Goal: Task Accomplishment & Management: Manage account settings

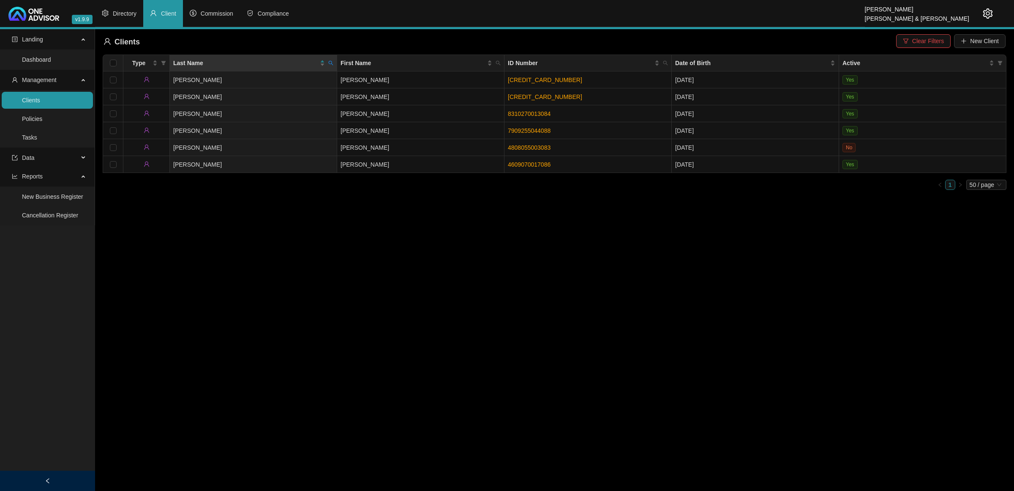
click at [940, 41] on span "Clear Filters" at bounding box center [928, 40] width 32 height 9
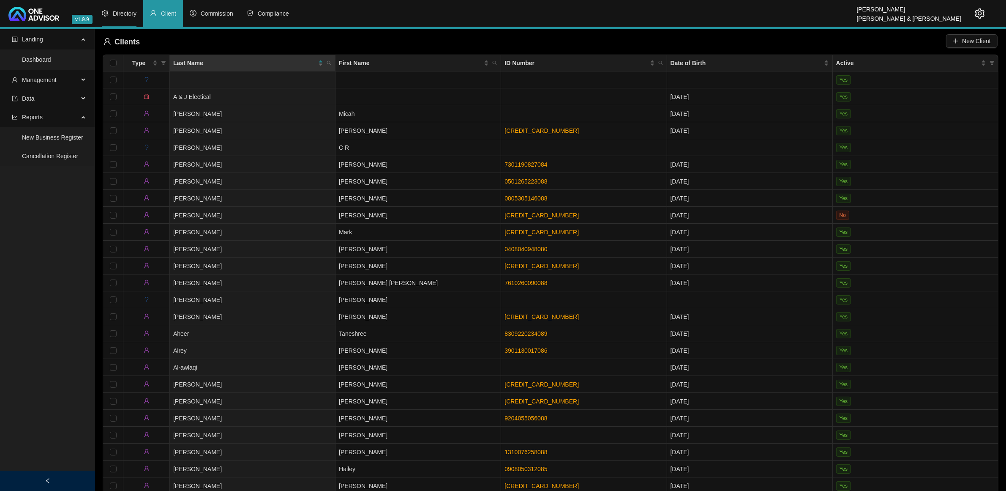
click at [115, 13] on span "Directory" at bounding box center [125, 13] width 24 height 7
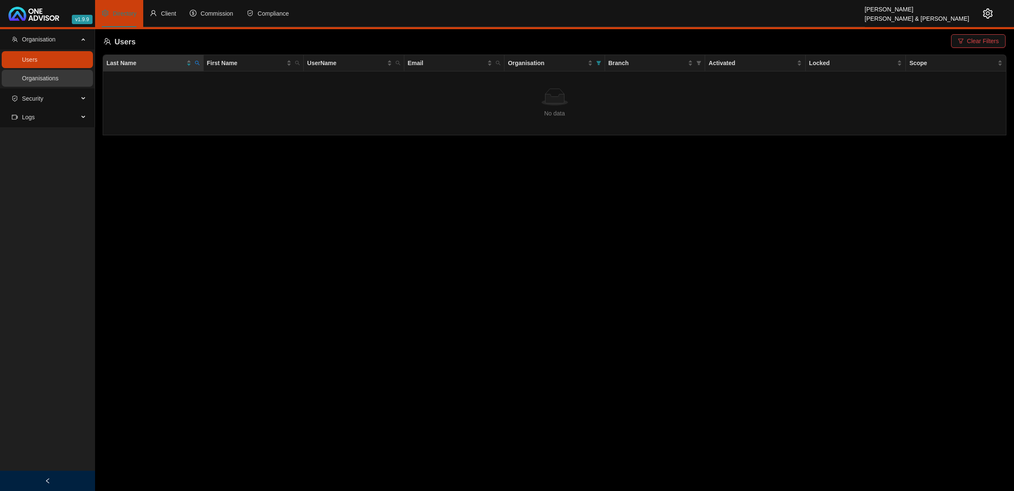
click at [56, 76] on link "Organisations" at bounding box center [40, 78] width 36 height 7
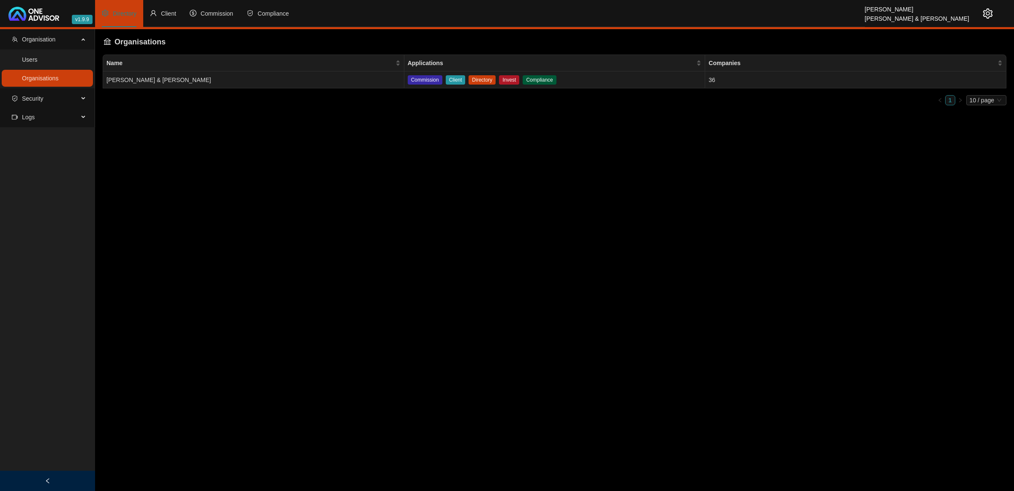
click at [354, 80] on td "[PERSON_NAME] & [PERSON_NAME]" at bounding box center [253, 79] width 301 height 17
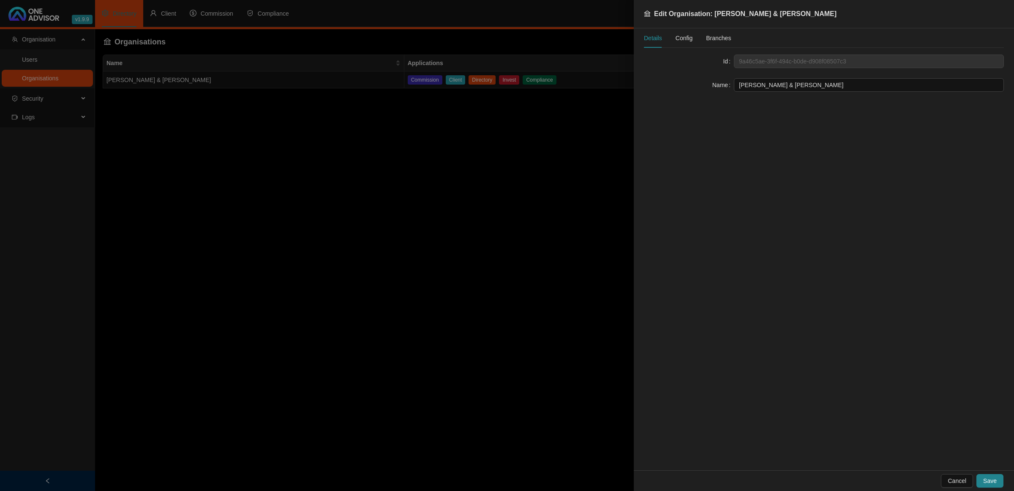
click at [685, 39] on span "Config" at bounding box center [684, 38] width 17 height 6
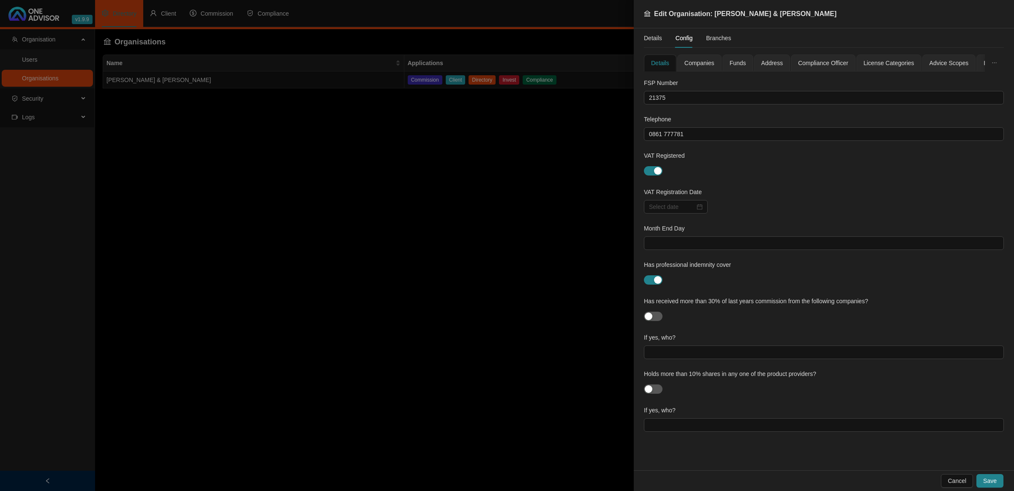
click at [384, 265] on div at bounding box center [507, 245] width 1014 height 491
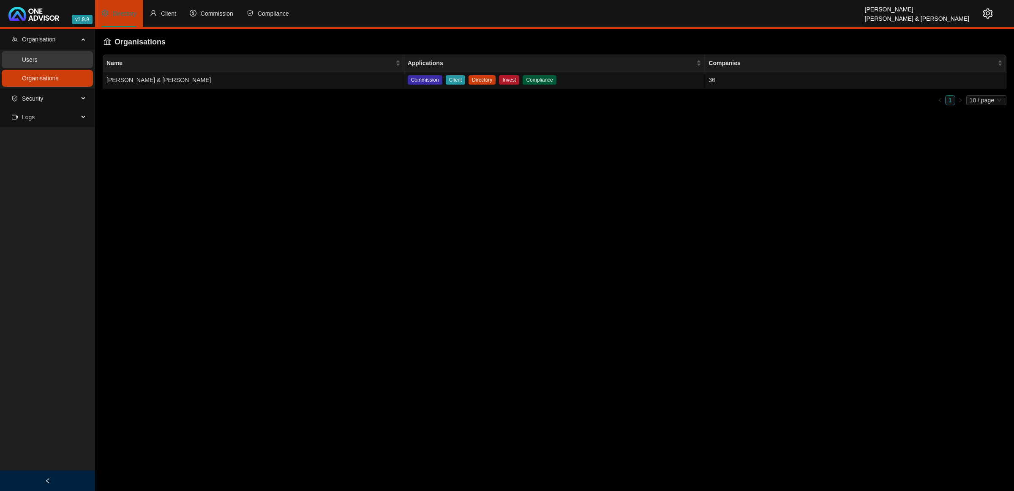
click at [38, 62] on link "Users" at bounding box center [30, 59] width 16 height 7
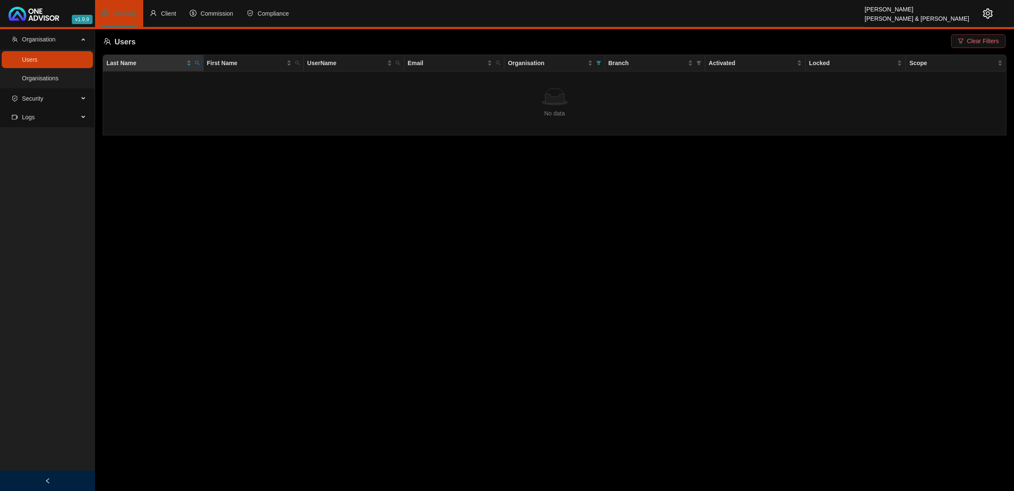
click at [964, 41] on icon "filter" at bounding box center [961, 41] width 6 height 6
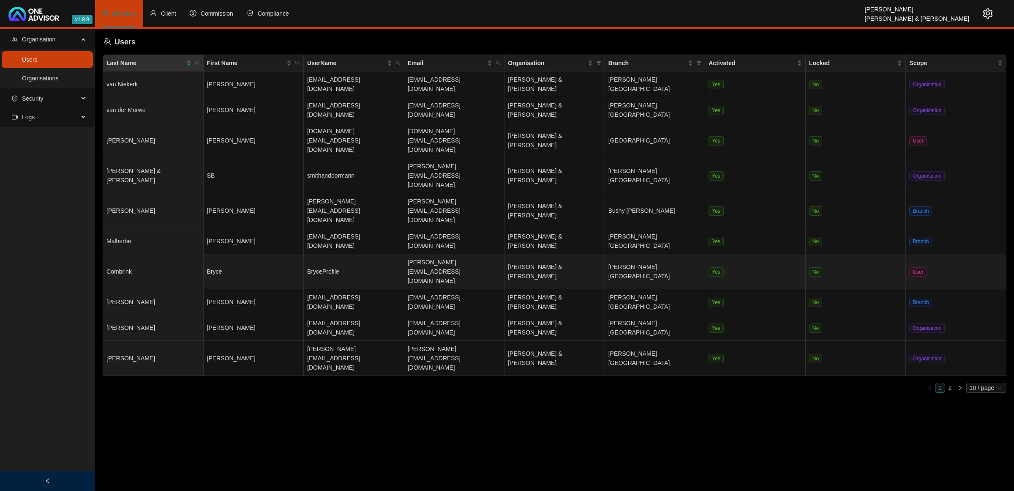
click at [256, 254] on td "Bryce" at bounding box center [254, 271] width 101 height 35
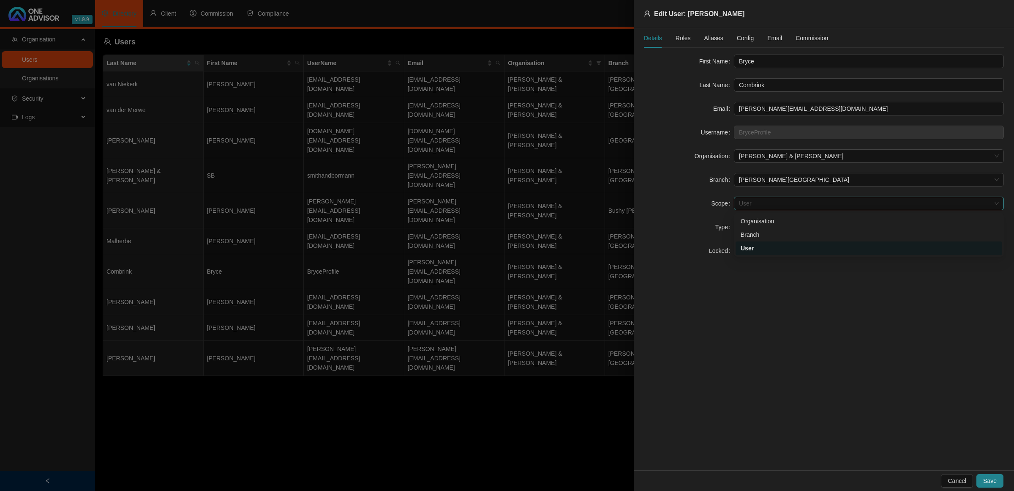
click at [765, 201] on span "User" at bounding box center [869, 203] width 260 height 13
click at [766, 224] on div "Organisation" at bounding box center [869, 220] width 257 height 9
click at [985, 482] on span "Save" at bounding box center [990, 480] width 14 height 9
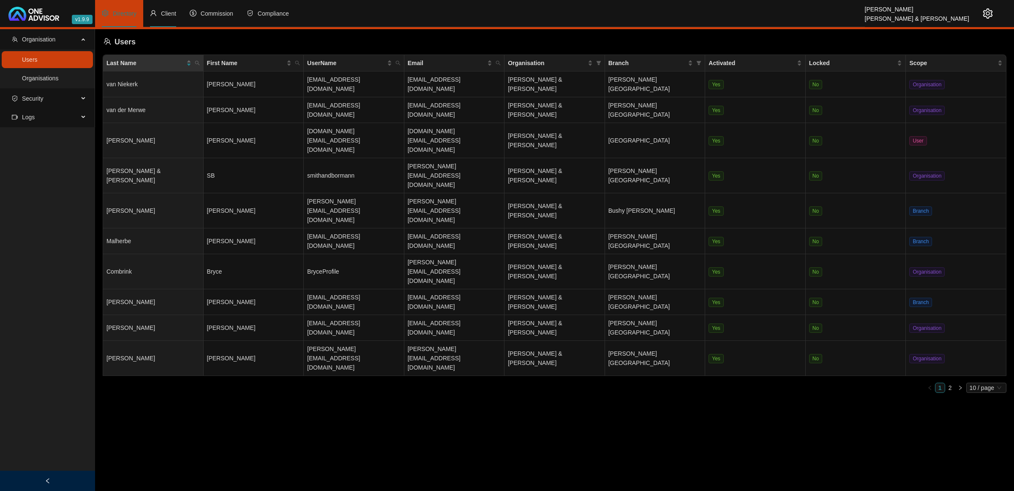
click at [170, 11] on span "Client" at bounding box center [168, 13] width 15 height 7
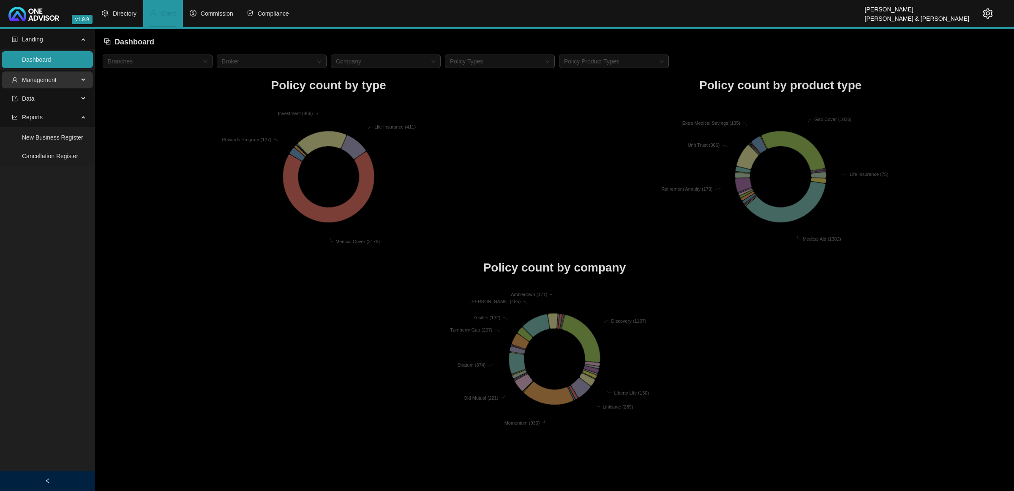
click at [70, 83] on span "Management" at bounding box center [45, 79] width 67 height 17
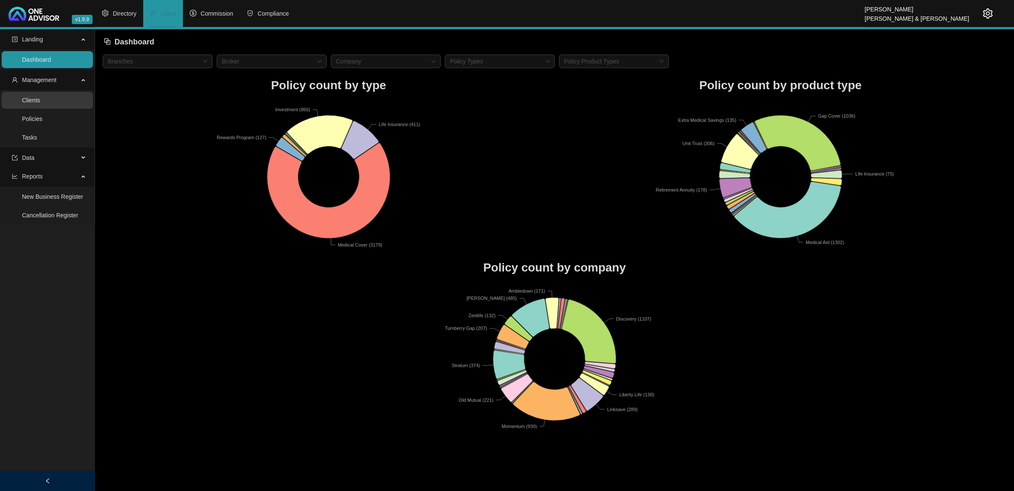
click at [40, 104] on link "Clients" at bounding box center [31, 100] width 18 height 7
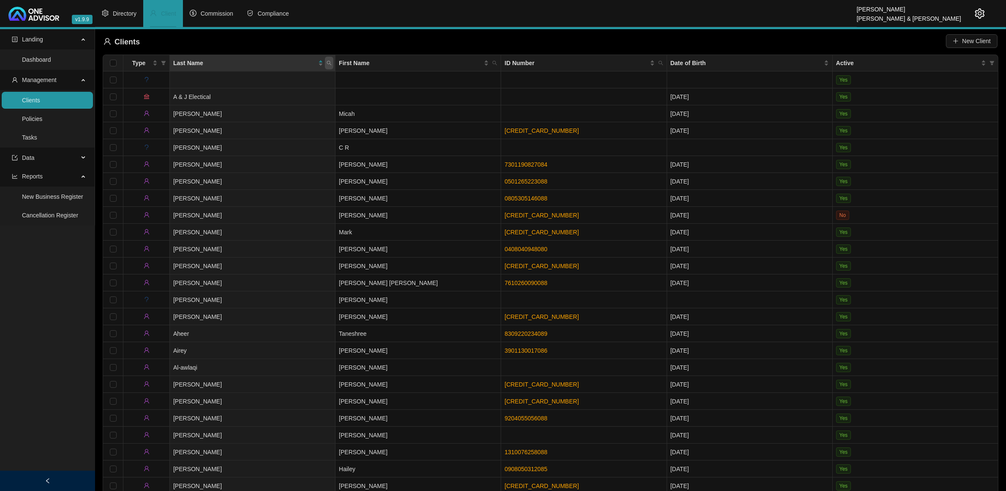
click at [327, 64] on icon "search" at bounding box center [329, 62] width 5 height 5
type input "[PERSON_NAME]"
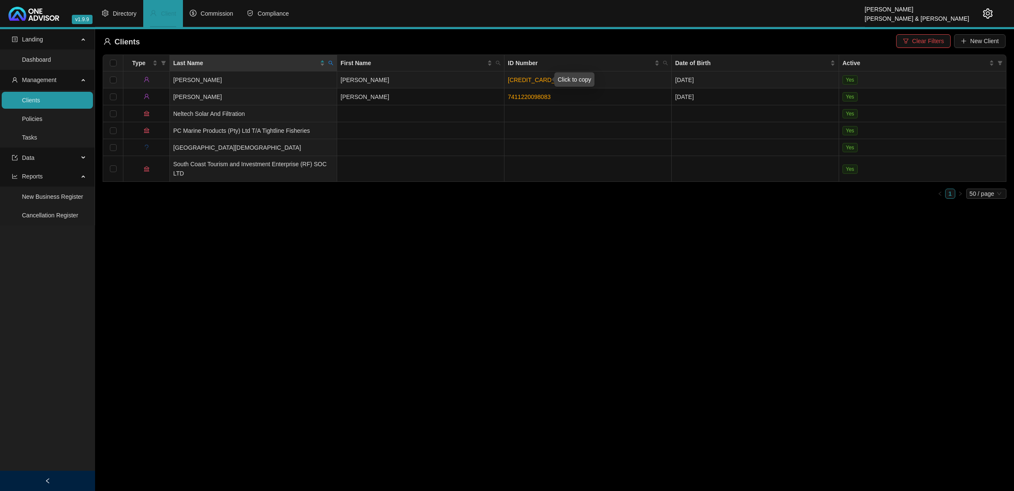
click at [516, 77] on link "[CREDIT_CARD_NUMBER]" at bounding box center [545, 79] width 74 height 7
click at [527, 79] on link "[CREDIT_CARD_NUMBER]" at bounding box center [545, 79] width 74 height 7
click at [402, 87] on td "[PERSON_NAME]" at bounding box center [420, 79] width 167 height 17
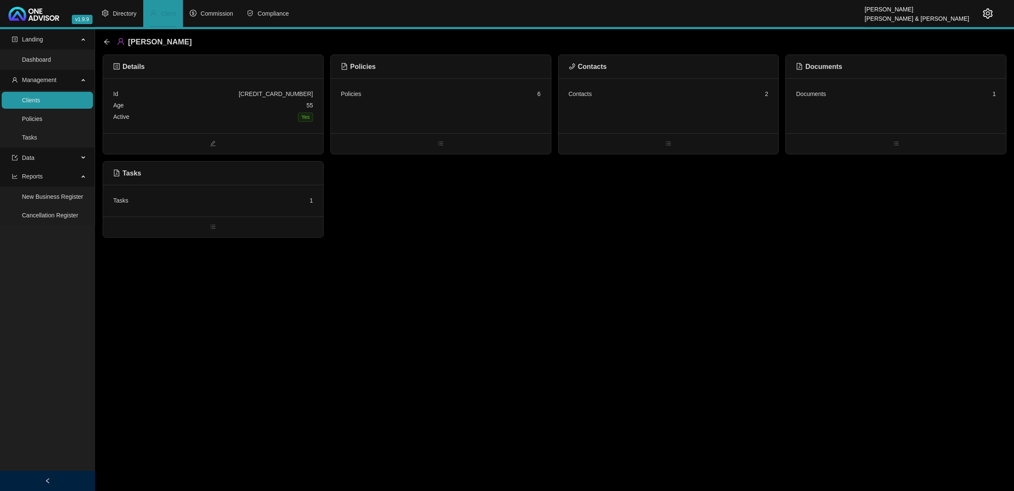
click at [671, 100] on div "Contacts 2" at bounding box center [669, 105] width 220 height 55
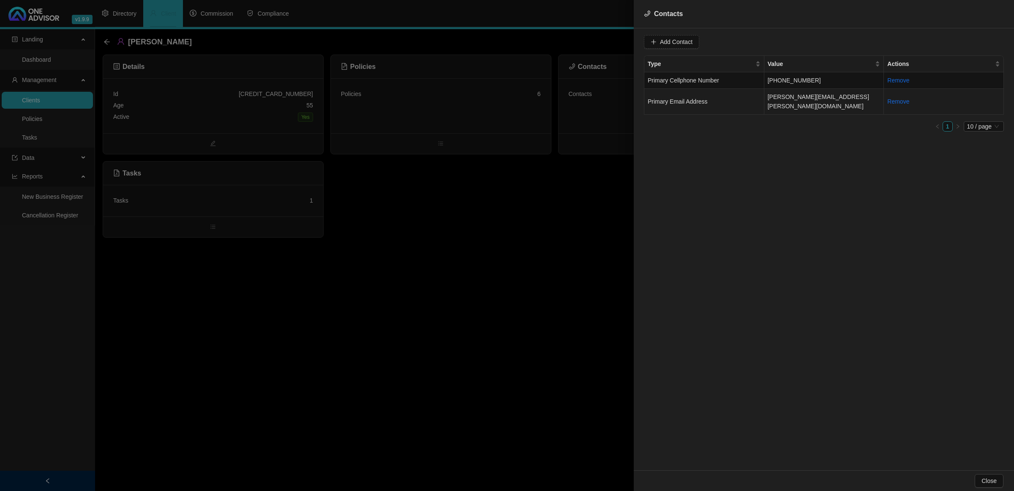
click at [833, 101] on td "[PERSON_NAME][EMAIL_ADDRESS][PERSON_NAME][DOMAIN_NAME]" at bounding box center [824, 102] width 120 height 26
drag, startPoint x: 738, startPoint y: 39, endPoint x: 616, endPoint y: 43, distance: 122.2
click at [616, 43] on div "Contacts Value [PERSON_NAME][EMAIL_ADDRESS][PERSON_NAME][DOMAIN_NAME] Type Prim…" at bounding box center [507, 245] width 1014 height 491
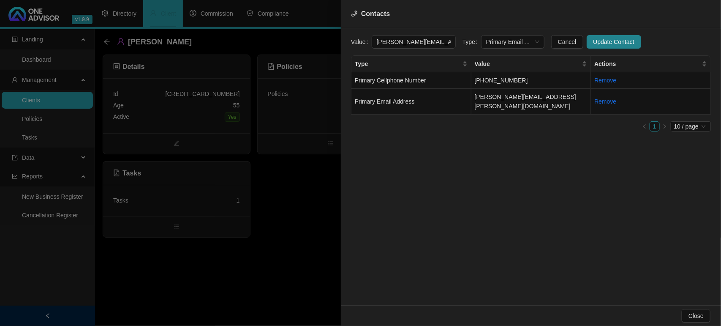
click at [284, 221] on div at bounding box center [360, 163] width 721 height 326
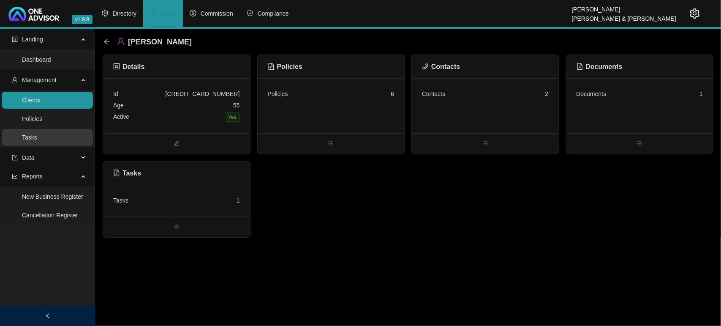
click at [37, 141] on link "Tasks" at bounding box center [29, 137] width 15 height 7
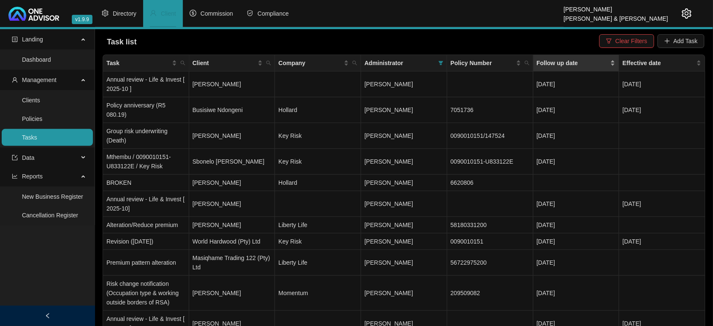
click at [614, 62] on div "Follow up date" at bounding box center [576, 62] width 79 height 9
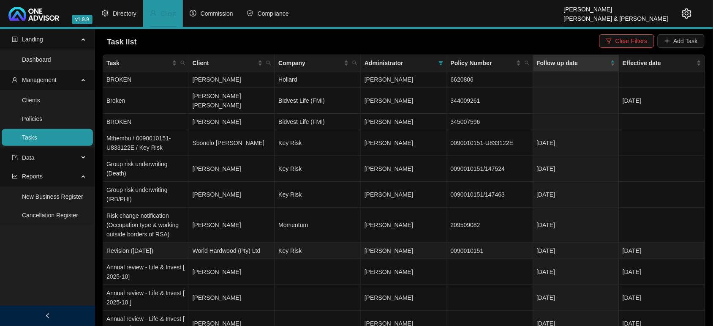
click at [254, 243] on td "World Hardwood (Pty) Ltd" at bounding box center [232, 251] width 86 height 16
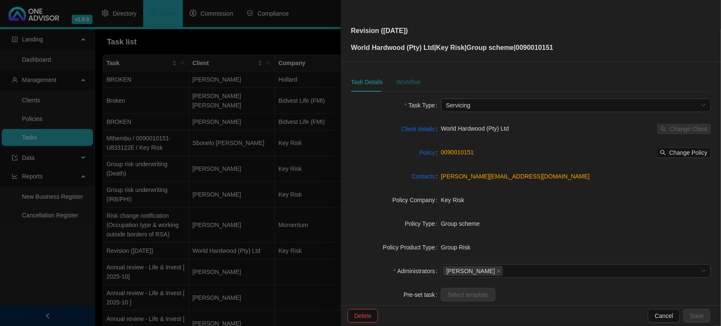
click at [411, 85] on div "Workflow" at bounding box center [408, 81] width 24 height 9
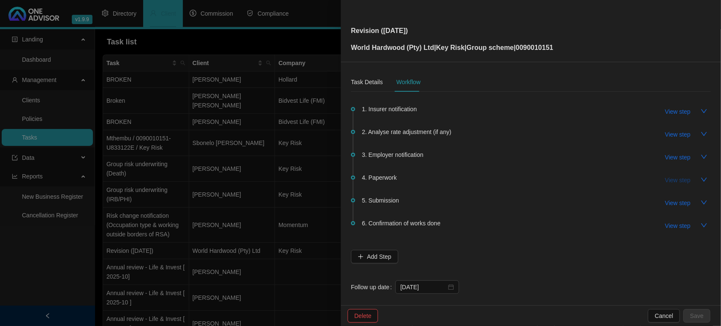
click at [669, 181] on span "View step" at bounding box center [678, 179] width 25 height 9
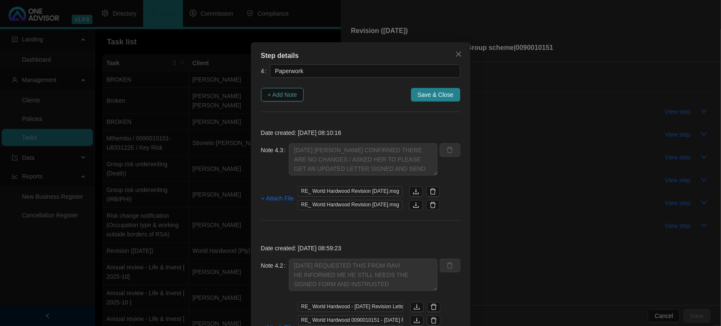
click at [276, 92] on span "+ Add Note" at bounding box center [283, 94] width 30 height 9
type textarea "[DATE] [PERSON_NAME] CONFIRMED THERE ARE NO CHANGES / ASKED HER TO PLEASE GET A…"
type textarea "[DATE] REQUESTED THIS FROM RAVI HE INFORMED ME HE STILL NEEDS THE SIGNED FORM A…"
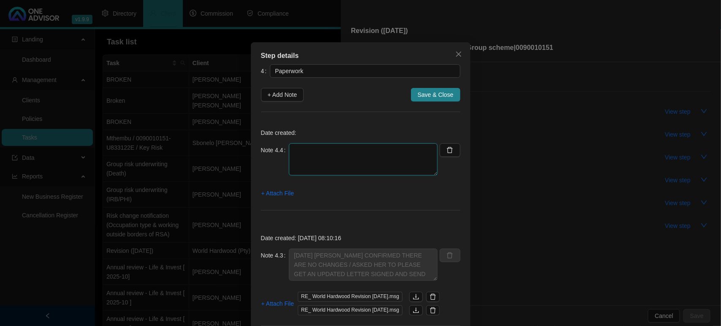
click at [298, 149] on textarea at bounding box center [363, 159] width 149 height 32
type textarea "2"
click at [284, 197] on span "+ Attach File" at bounding box center [278, 192] width 33 height 9
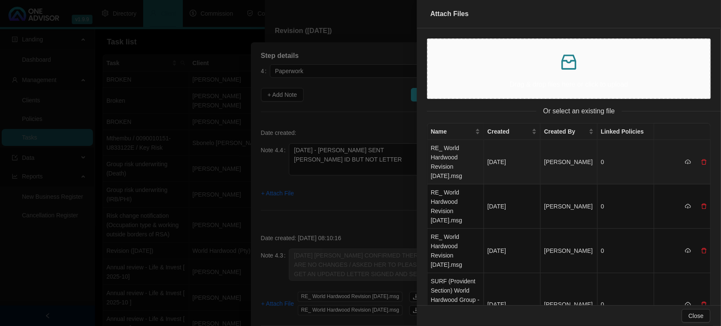
click at [444, 171] on td "RE_ World Hardwood Revision [DATE].msg" at bounding box center [456, 162] width 57 height 44
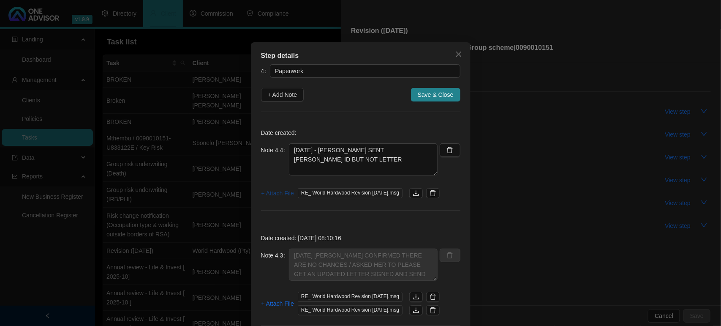
click at [275, 193] on span "+ Attach File" at bounding box center [278, 192] width 33 height 9
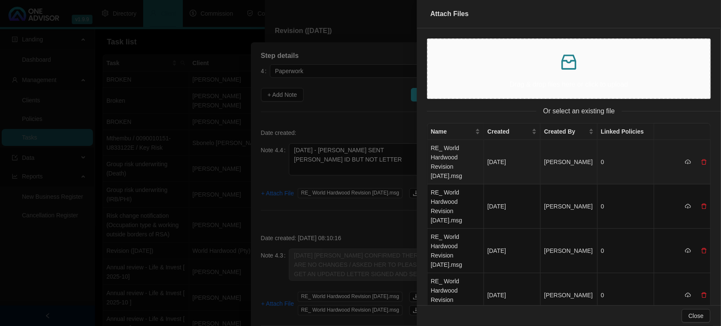
click at [450, 166] on td "RE_ World Hardwood Revision [DATE].msg" at bounding box center [456, 162] width 57 height 44
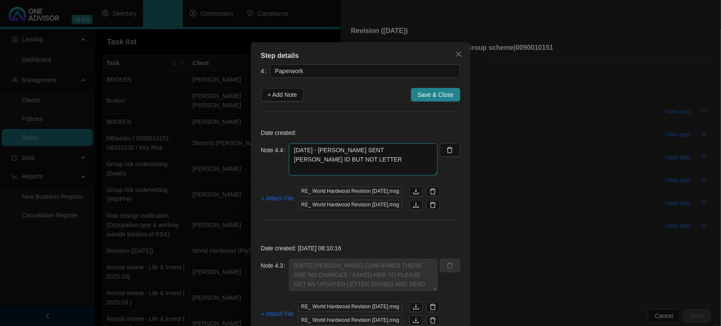
click at [423, 150] on textarea "[DATE] - [PERSON_NAME] SENT [PERSON_NAME] ID BUT NOT LETTER" at bounding box center [363, 159] width 149 height 32
type textarea "[DATE] - [PERSON_NAME] SENT [PERSON_NAME] ID BUT NOT LETTER / REMINDED HER TO S…"
click at [432, 98] on span "Save & Close" at bounding box center [436, 94] width 36 height 9
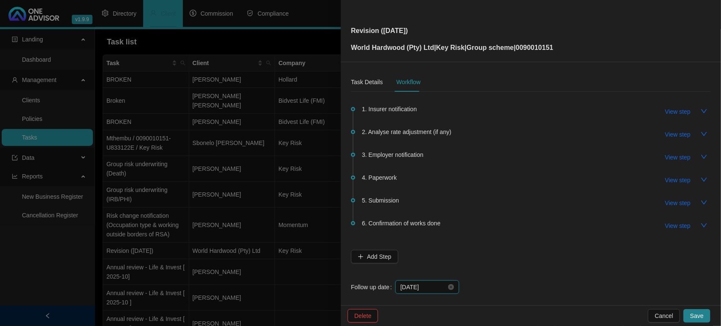
click at [430, 282] on input "[DATE]" at bounding box center [424, 286] width 46 height 9
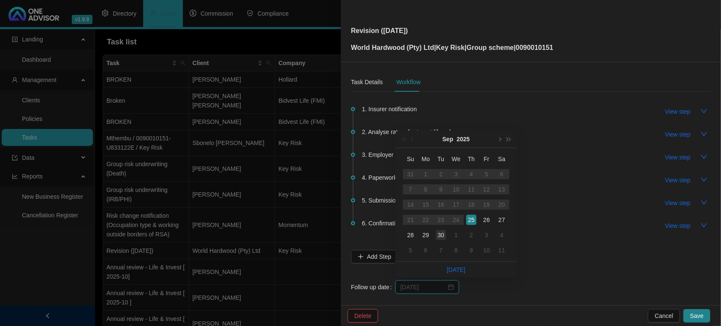
type input "[DATE]"
click at [439, 238] on div "30" at bounding box center [441, 235] width 10 height 10
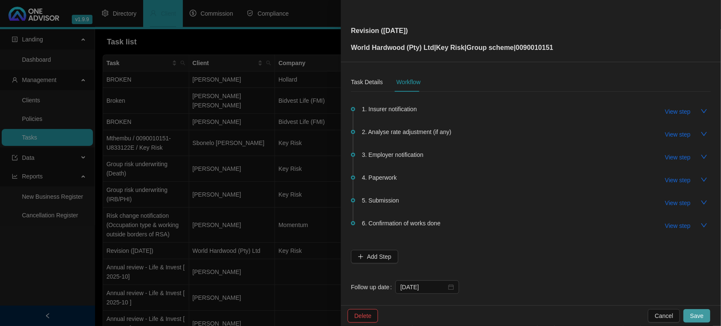
click at [697, 317] on span "Save" at bounding box center [698, 315] width 14 height 9
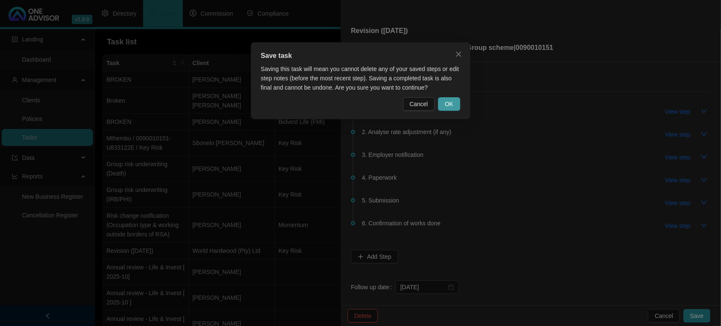
click at [453, 99] on span "OK" at bounding box center [449, 103] width 8 height 9
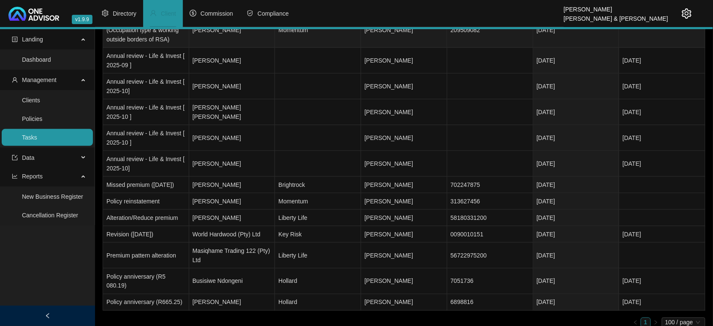
scroll to position [196, 0]
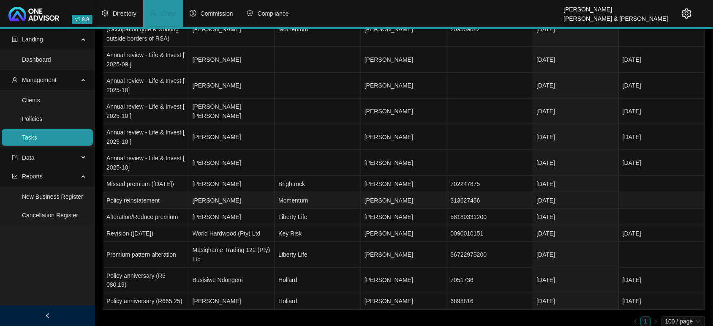
click at [158, 201] on td "Policy reinstatement" at bounding box center [146, 200] width 86 height 16
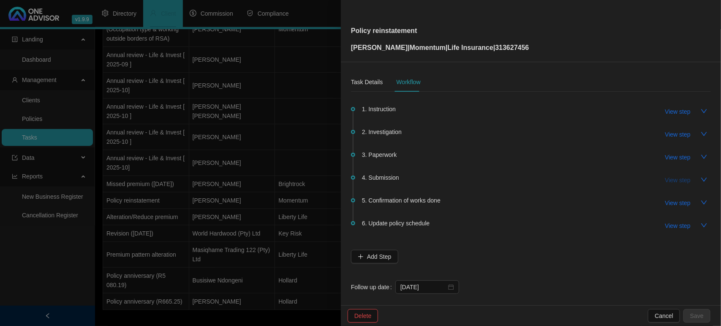
click at [671, 181] on span "View step" at bounding box center [678, 179] width 25 height 9
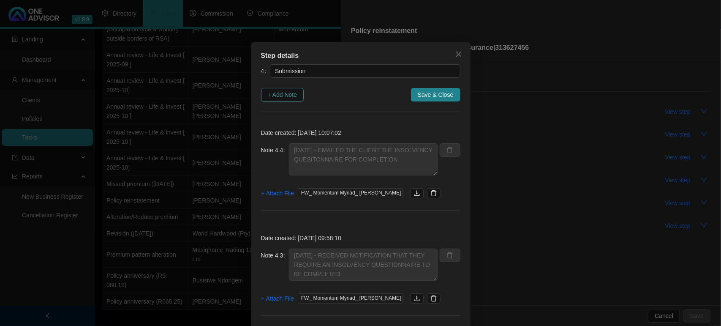
click at [290, 98] on span "+ Add Note" at bounding box center [283, 94] width 30 height 9
type textarea "[DATE] - EMAILED THE CLIENT THE INSOLVENCY QUESITONNAIRE FOR COMPLETION"
type textarea "[DATE] - RECEIVED NOTIFICATION THAT THEY REQUIRE AN INSOLVENCY QUESTIONNAIRE TO…"
type textarea "[DATE] [PERSON_NAME] CONFIRMED RECIEPT AND THEY HAVE SENT TO UW DEPARTMENT AND …"
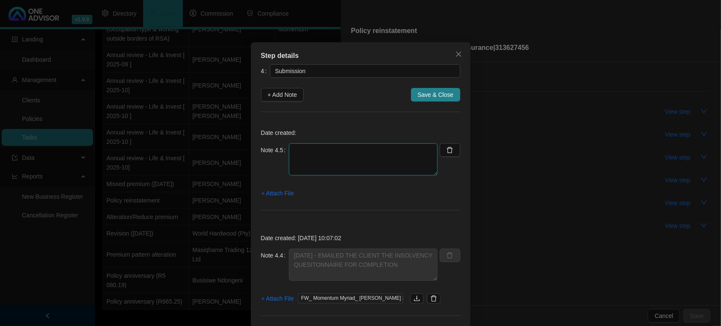
click at [308, 159] on textarea at bounding box center [363, 159] width 149 height 32
type textarea "[DATE] MOMENTUM EMAILED CLIENT AND I ON OUTSTANDING REQUIREMENTS"
click at [284, 197] on span "+ Attach File" at bounding box center [278, 192] width 33 height 9
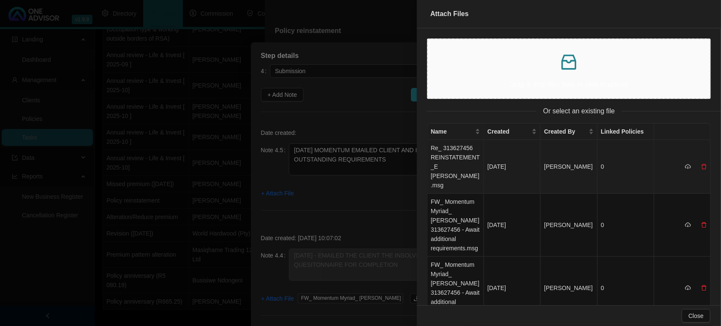
click at [445, 166] on td "Re_ 313627456 REINSTATEMENT_E [PERSON_NAME].msg" at bounding box center [456, 167] width 57 height 54
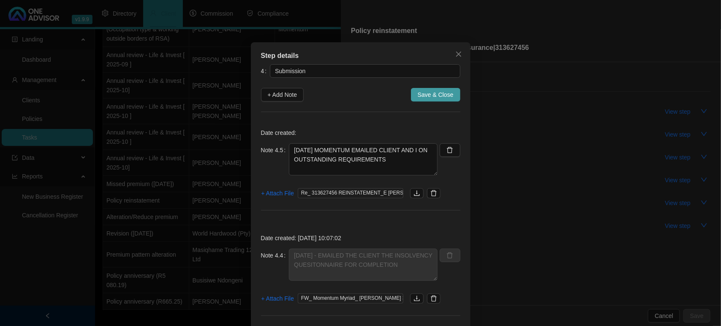
click at [441, 90] on span "Save & Close" at bounding box center [436, 94] width 36 height 9
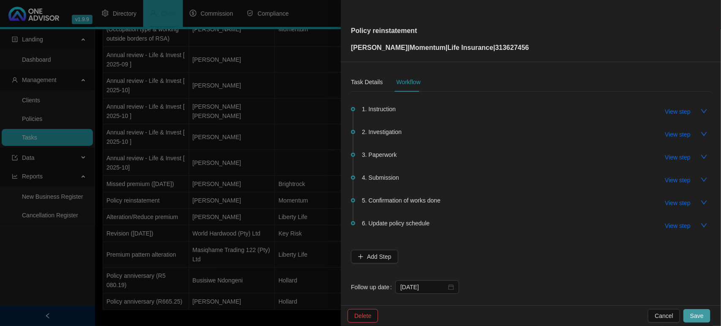
click at [700, 313] on span "Save" at bounding box center [698, 315] width 14 height 9
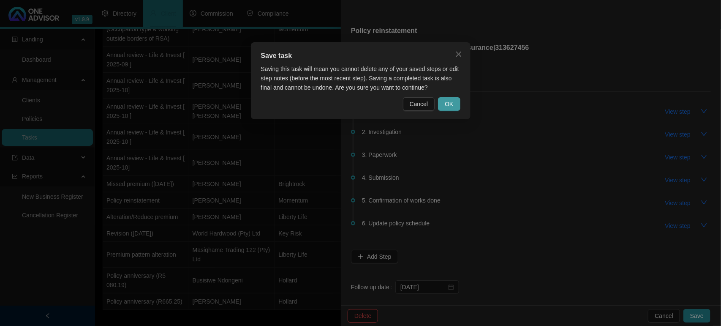
click at [447, 104] on span "OK" at bounding box center [449, 103] width 8 height 9
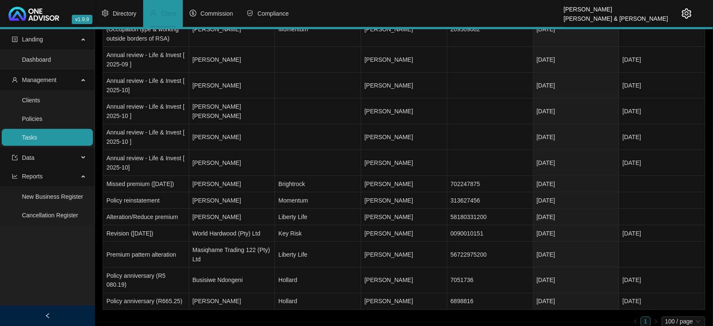
click at [33, 136] on link "Tasks" at bounding box center [29, 137] width 15 height 7
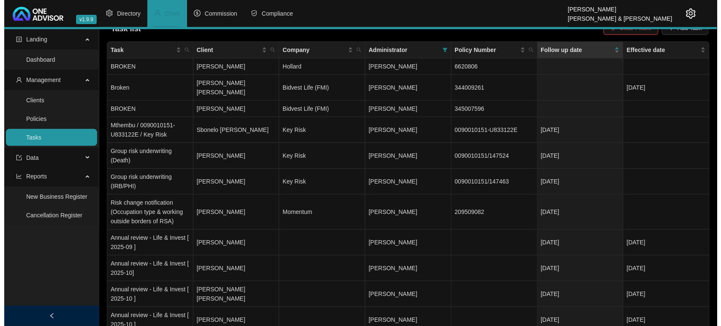
scroll to position [0, 0]
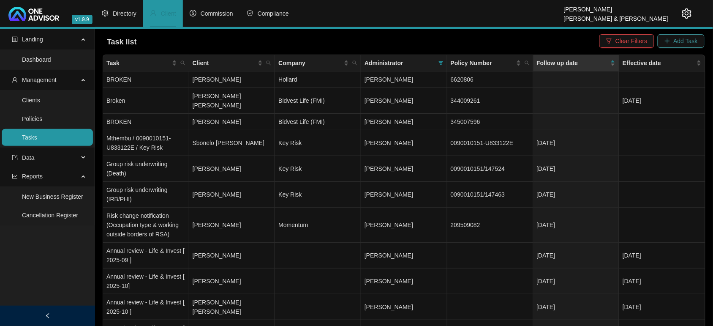
click at [685, 38] on span "Add Task" at bounding box center [686, 40] width 24 height 9
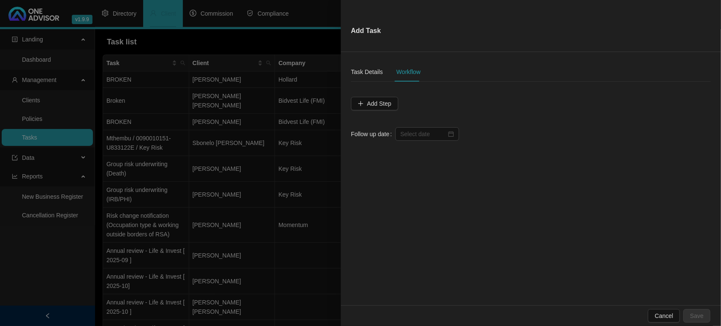
click at [223, 127] on div at bounding box center [360, 163] width 721 height 326
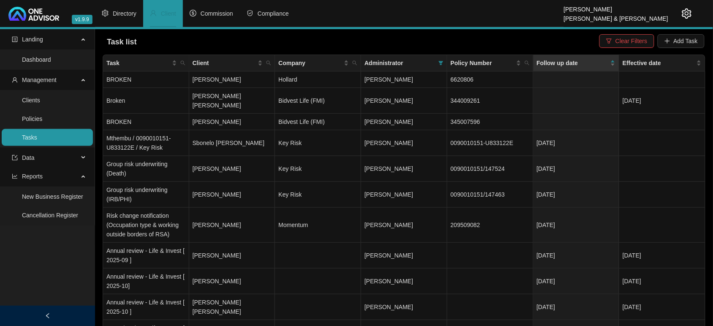
click at [683, 33] on div "Task list Clear Filters Add Task" at bounding box center [404, 42] width 601 height 19
click at [680, 39] on span "Add Task" at bounding box center [686, 40] width 24 height 9
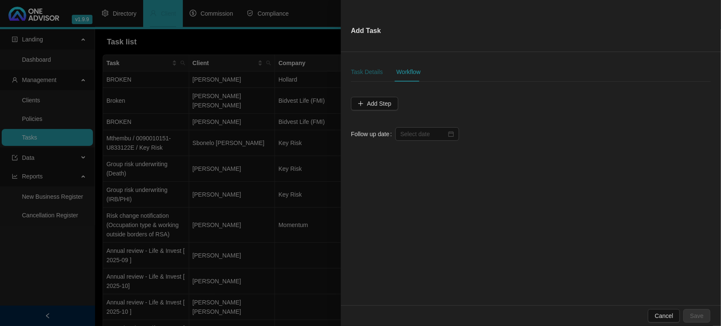
click at [374, 70] on div "Task Details" at bounding box center [367, 71] width 32 height 9
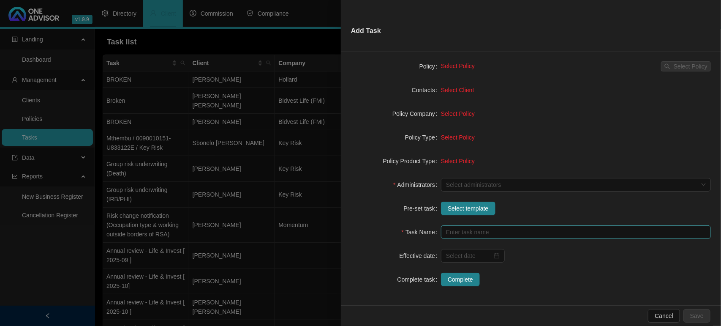
scroll to position [77, 0]
click at [461, 230] on input "text" at bounding box center [576, 231] width 270 height 14
click at [461, 210] on span "Select template" at bounding box center [468, 206] width 41 height 9
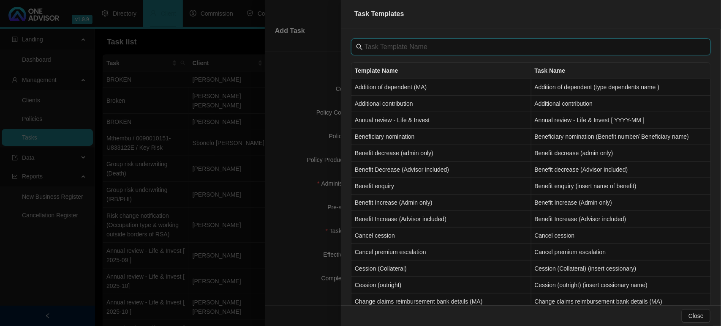
click at [461, 49] on input "text" at bounding box center [532, 47] width 335 height 10
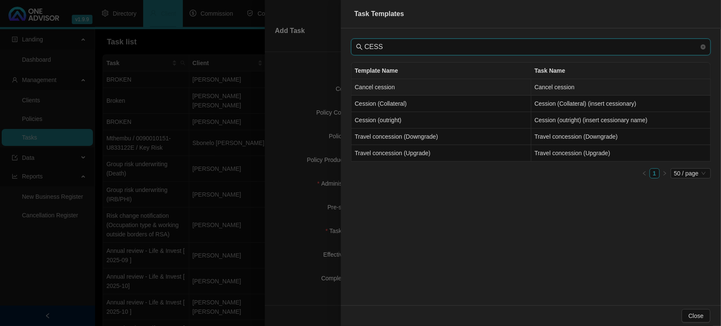
type input "CESS"
click at [426, 87] on td "Cancel cession" at bounding box center [442, 87] width 180 height 16
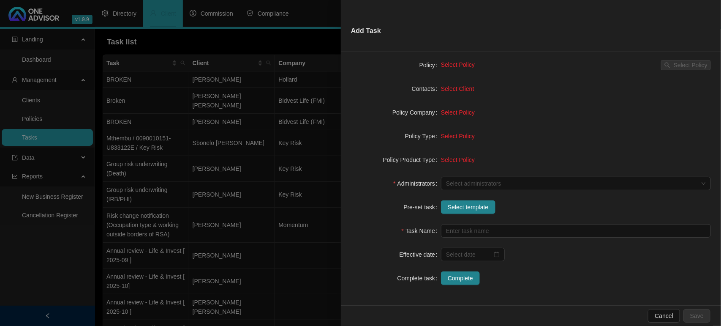
type input "Cancel cession"
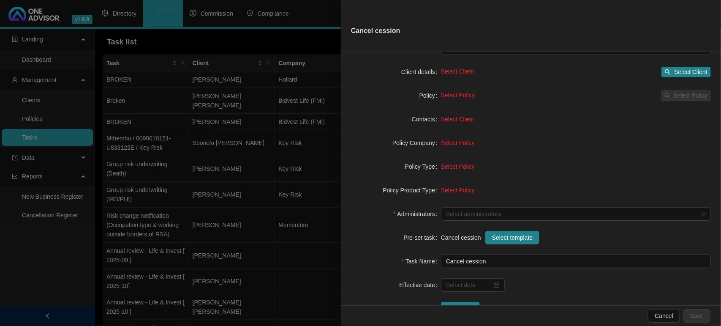
scroll to position [0, 0]
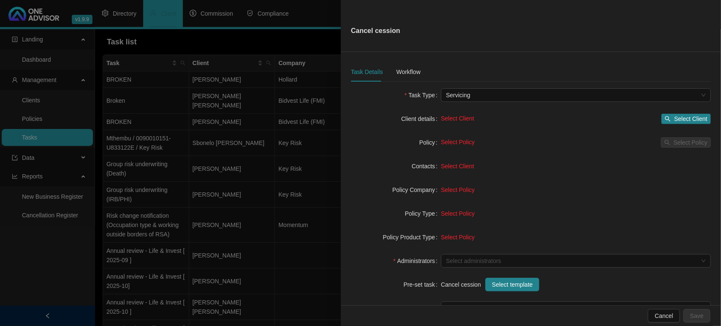
click at [455, 118] on span "Select Client" at bounding box center [457, 118] width 33 height 7
click at [683, 115] on span "Select Client" at bounding box center [690, 118] width 33 height 9
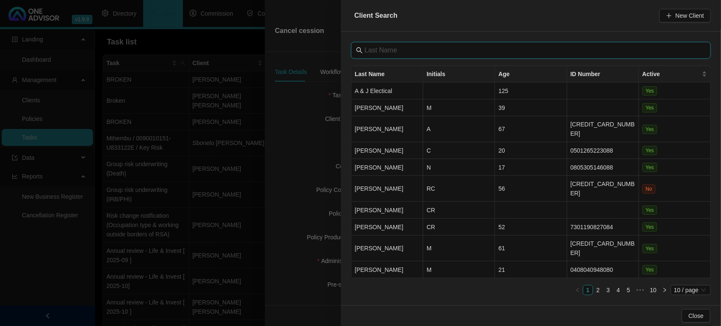
click at [440, 52] on input "text" at bounding box center [532, 50] width 335 height 10
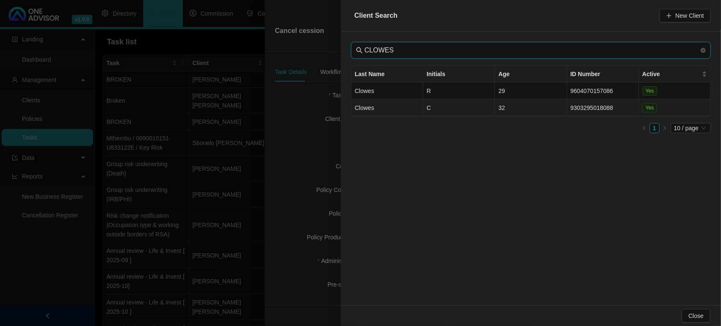
type input "CLOWES"
click at [464, 104] on td "C" at bounding box center [459, 107] width 72 height 17
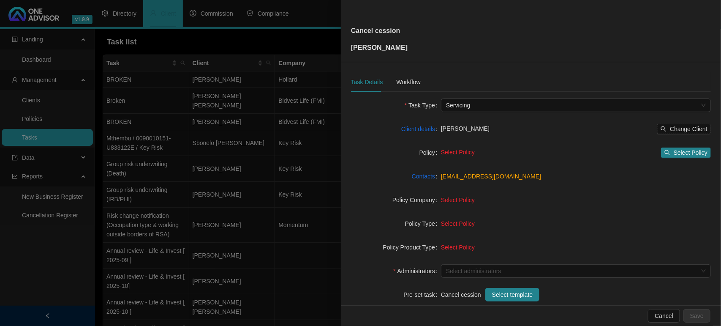
scroll to position [53, 0]
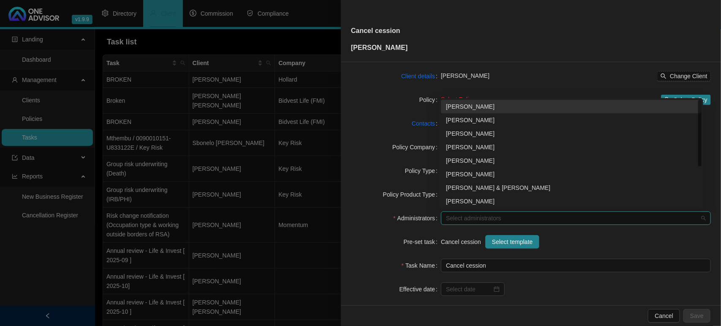
click at [491, 221] on div at bounding box center [572, 218] width 258 height 6
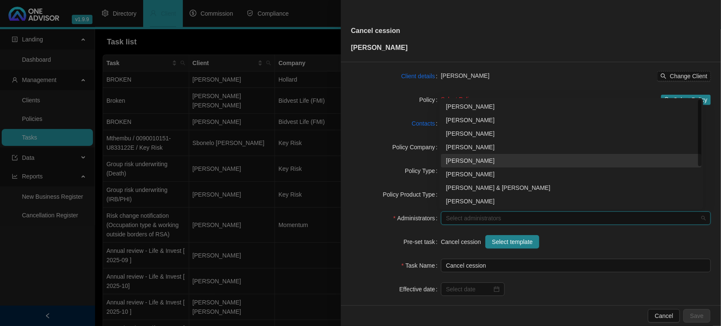
click at [471, 161] on div "[PERSON_NAME]" at bounding box center [571, 160] width 251 height 9
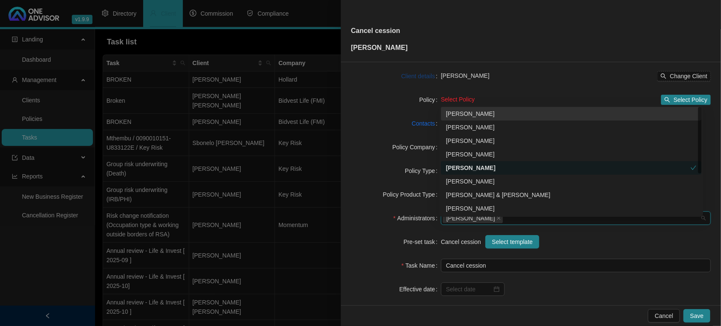
scroll to position [0, 0]
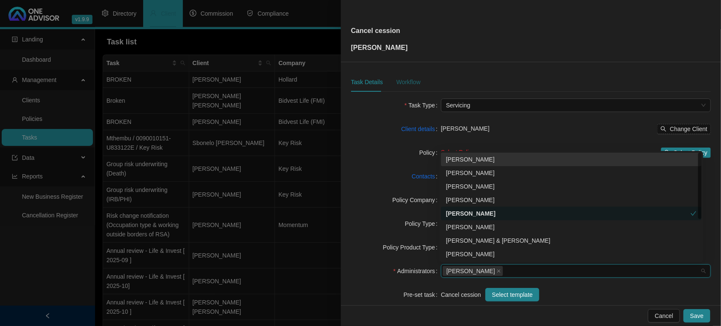
click at [408, 82] on div "Workflow" at bounding box center [408, 81] width 24 height 9
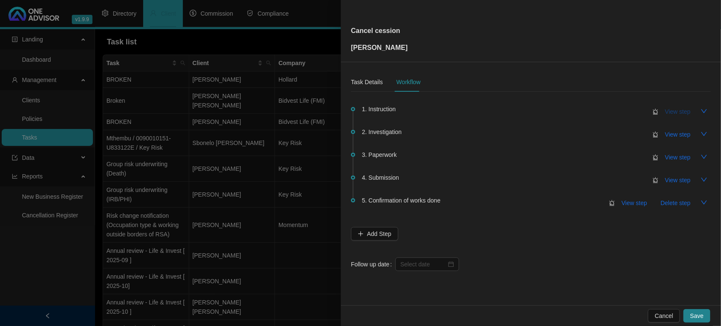
click at [671, 112] on span "View step" at bounding box center [678, 111] width 25 height 9
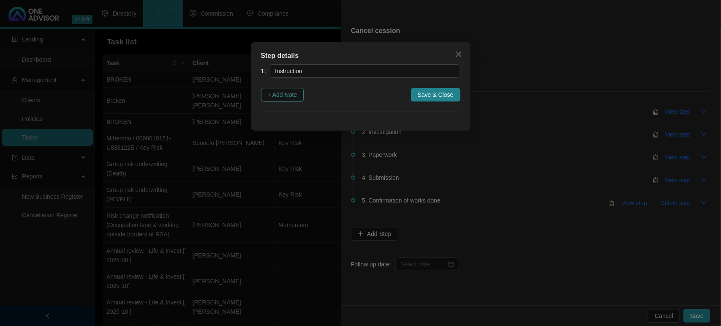
click at [289, 97] on span "+ Add Note" at bounding box center [283, 94] width 30 height 9
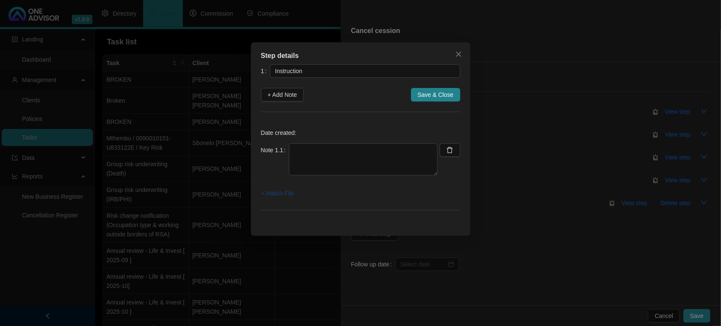
click at [281, 193] on span "+ Attach File" at bounding box center [278, 192] width 33 height 9
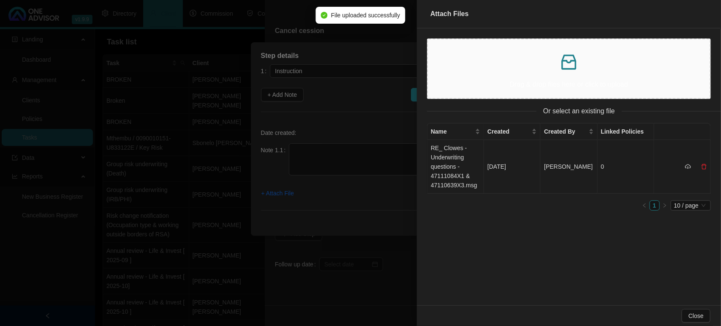
click at [442, 161] on td "RE_ Clowes - Underwriting questions - 47111084X1 & 47110639X3.msg" at bounding box center [456, 167] width 57 height 54
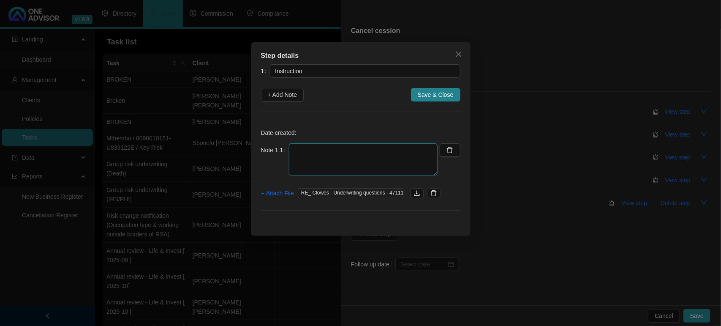
click at [337, 149] on textarea at bounding box center [363, 159] width 149 height 32
type textarea "P"
type textarea "S"
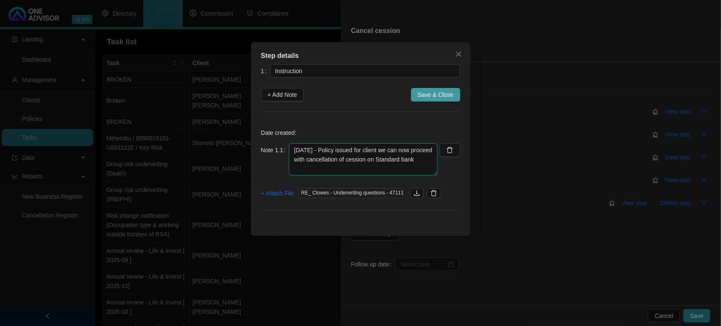
type textarea "[DATE] - Policy issued for client we can now proceed with cancellation of cessi…"
click at [437, 92] on span "Save & Close" at bounding box center [436, 94] width 36 height 9
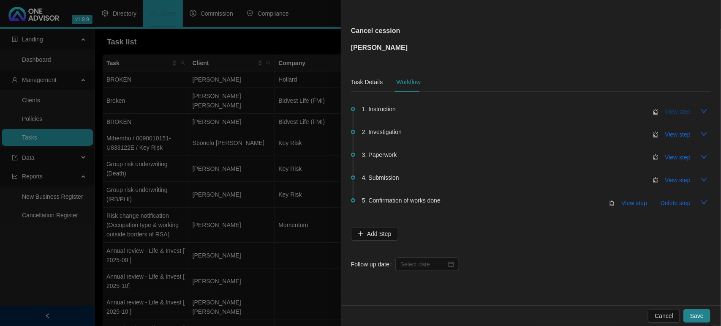
click at [661, 109] on button "View step" at bounding box center [678, 112] width 39 height 14
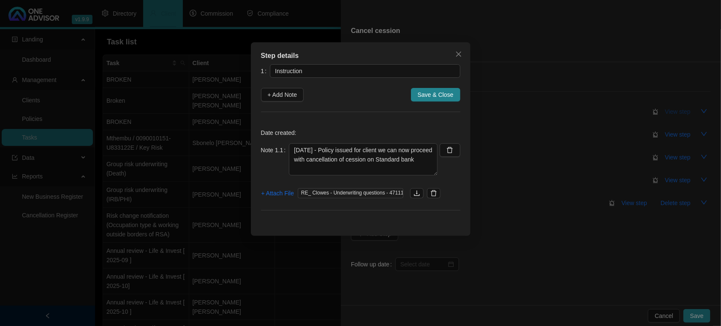
click at [661, 109] on div "Step details 1 Instruction + Add Note Save & Close Date created: Note 1.1 [DATE…" at bounding box center [360, 163] width 721 height 326
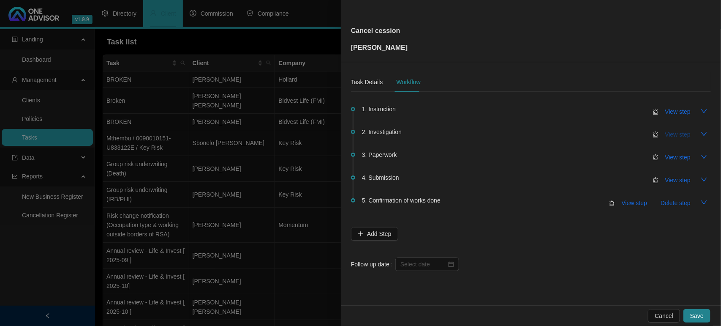
click at [668, 133] on span "View step" at bounding box center [678, 134] width 25 height 9
type input "Investigation"
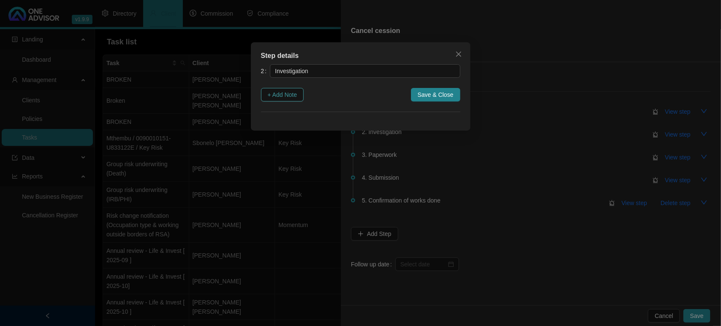
click at [282, 92] on span "+ Add Note" at bounding box center [283, 94] width 30 height 9
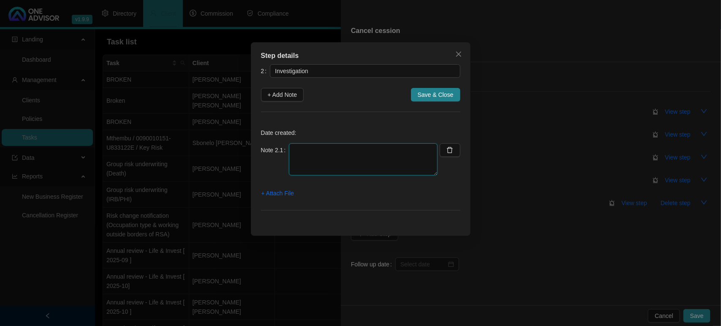
click at [339, 148] on textarea at bounding box center [363, 159] width 149 height 32
type textarea "2"
type textarea "R"
type textarea "e"
type textarea "r"
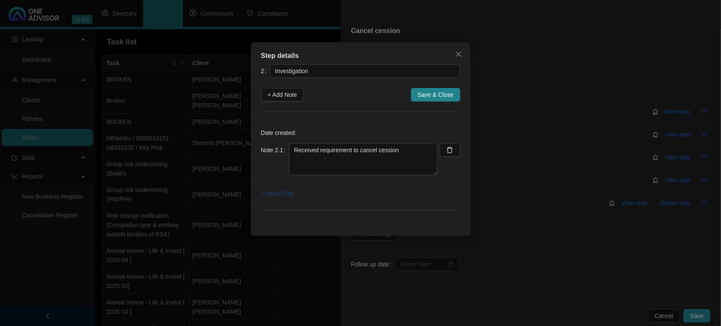
click at [276, 191] on span "+ Attach File" at bounding box center [278, 192] width 33 height 9
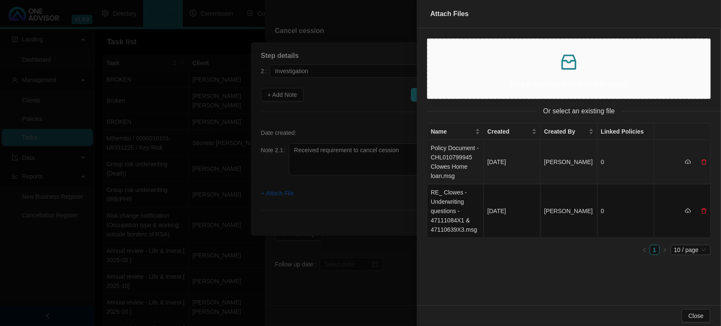
click at [705, 161] on icon "delete" at bounding box center [705, 162] width 6 height 6
click at [708, 145] on span "Yes" at bounding box center [709, 143] width 10 height 9
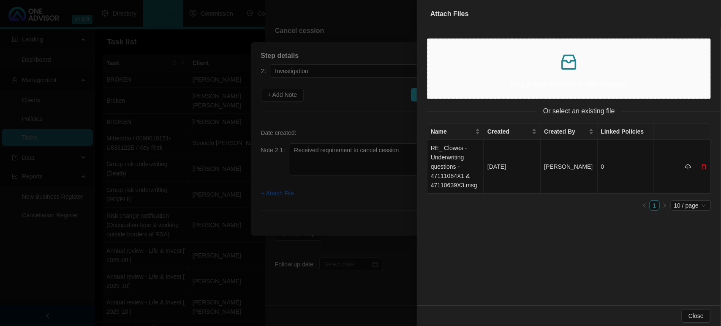
click at [368, 159] on div at bounding box center [360, 163] width 721 height 326
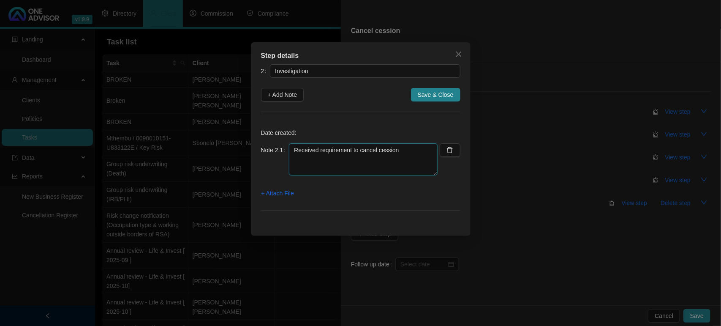
drag, startPoint x: 401, startPoint y: 149, endPoint x: 248, endPoint y: 146, distance: 152.2
click at [248, 146] on div "Step details 2 Investigation + Add Note Save & Close Date created: Note 2.1 Rec…" at bounding box center [360, 163] width 721 height 326
click at [334, 172] on textarea "[DATE] CALLED STANDARD BANK ASKING FOR DETAILS TO CANCEL CESSION - 0860123999 O…" at bounding box center [363, 159] width 149 height 32
paste textarea "[EMAIL_ADDRESS][DOMAIN_NAME]"
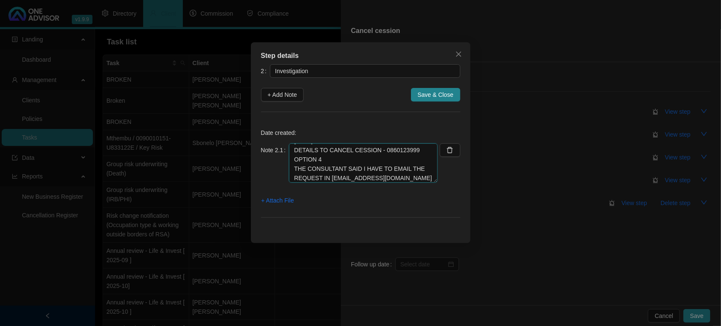
scroll to position [0, 0]
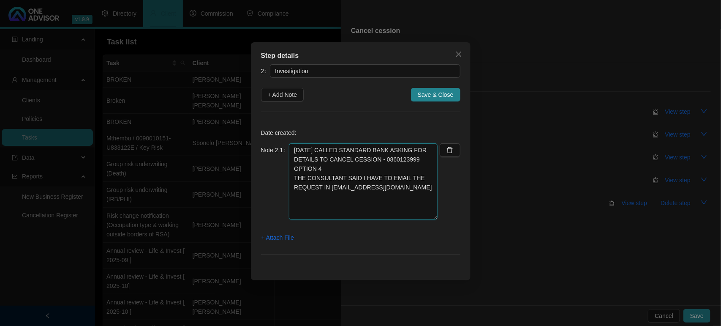
drag, startPoint x: 433, startPoint y: 174, endPoint x: 431, endPoint y: 218, distance: 44.4
click at [431, 218] on textarea "[DATE] CALLED STANDARD BANK ASKING FOR DETAILS TO CANCEL CESSION - 0860123999 O…" at bounding box center [363, 181] width 149 height 76
type textarea "[DATE] CALLED STANDARD BANK ASKING FOR DETAILS TO CANCEL CESSION - 0860123999 O…"
click at [269, 237] on span "+ Attach File" at bounding box center [278, 237] width 33 height 9
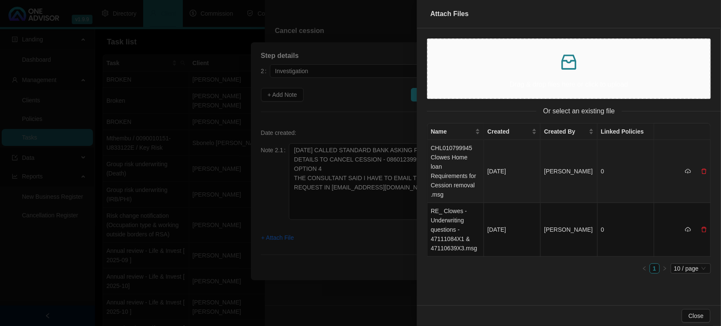
click at [459, 170] on td "CHL010799945 Clowes Home loan Requirements for Cession removal .msg" at bounding box center [456, 171] width 57 height 63
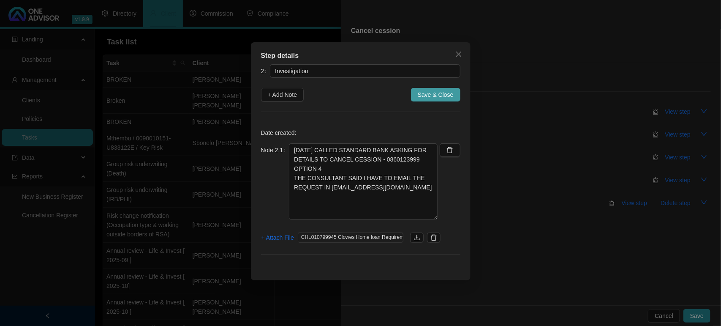
click at [434, 95] on span "Save & Close" at bounding box center [436, 94] width 36 height 9
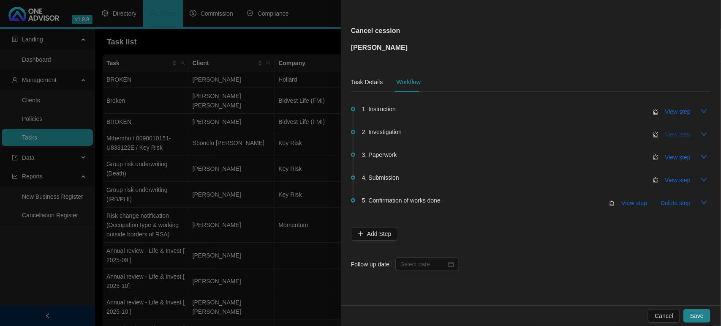
click at [662, 138] on button "View step" at bounding box center [678, 135] width 39 height 14
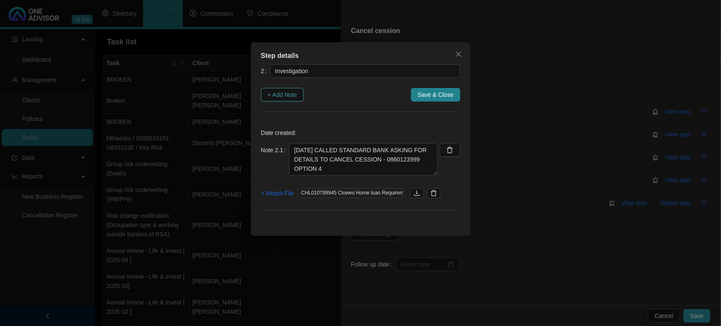
click at [275, 95] on span "+ Add Note" at bounding box center [283, 94] width 30 height 9
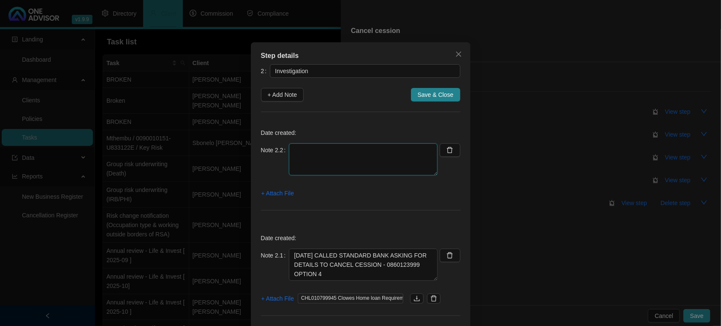
click at [319, 163] on textarea at bounding box center [363, 159] width 149 height 32
type textarea "[DATE] - EMAIL HAS BEEN RE-DIRECTED TURN AROUND TIME IS 5 WORKING DAYS"
click at [271, 193] on span "+ Attach File" at bounding box center [278, 192] width 33 height 9
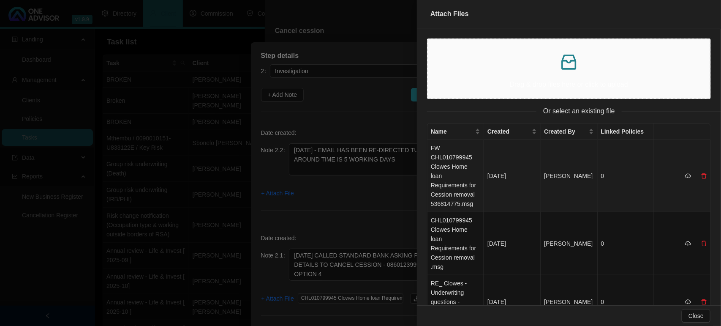
click at [457, 172] on td "FW CHL010799945 Clowes Home loan Requirements for Cession removal 536814775.msg" at bounding box center [456, 176] width 57 height 72
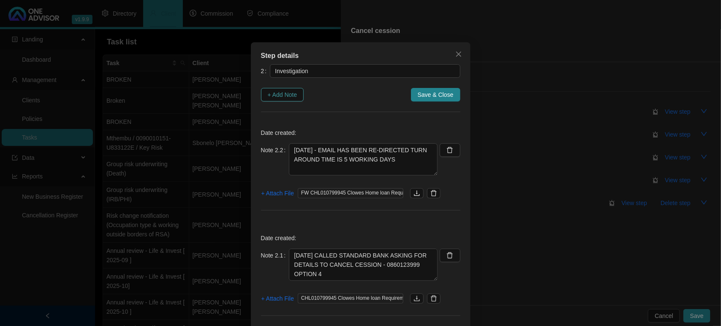
click at [280, 91] on span "+ Add Note" at bounding box center [283, 94] width 30 height 9
type textarea "[DATE] - EMAIL HAS BEEN RE-DIRECTED TURN AROUND TIME IS 5 WORKING DAYS"
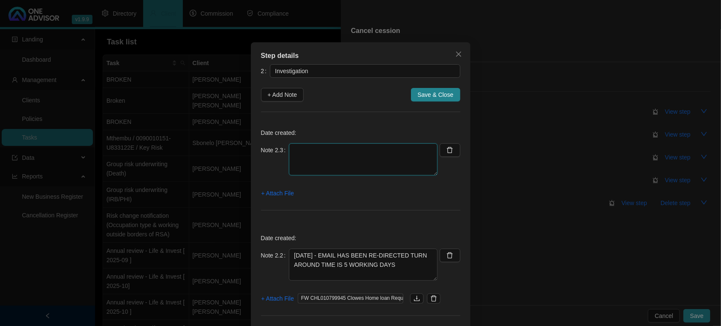
click at [314, 157] on textarea at bounding box center [363, 159] width 149 height 32
type textarea "[DATE] - RECEIVED REQUIREMENTS / NOW AWAIT THE GO AHEAD FROM [PERSON_NAME]"
click at [275, 191] on span "+ Attach File" at bounding box center [278, 192] width 33 height 9
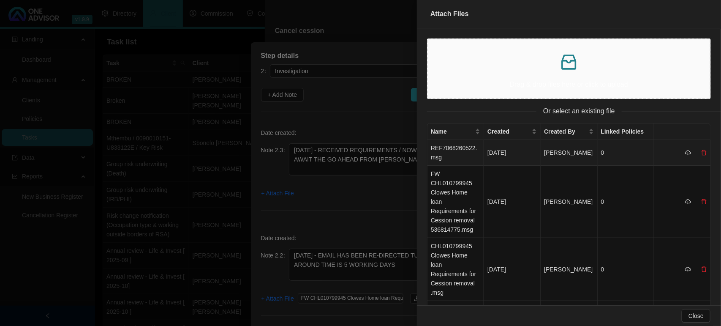
click at [457, 149] on td "REF7068260522.msg" at bounding box center [456, 153] width 57 height 26
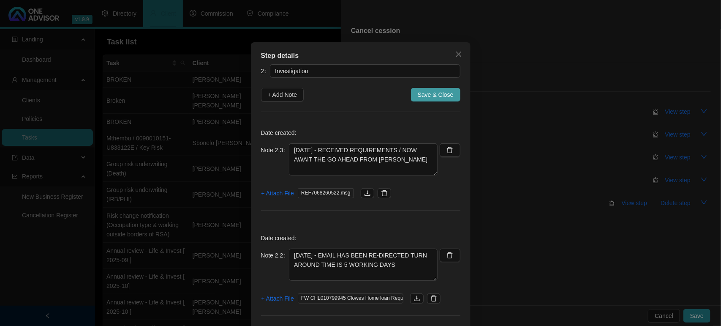
click at [443, 93] on span "Save & Close" at bounding box center [436, 94] width 36 height 9
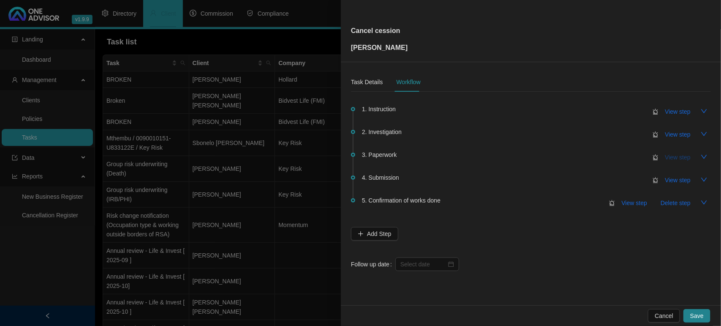
click at [683, 157] on span "View step" at bounding box center [678, 157] width 25 height 9
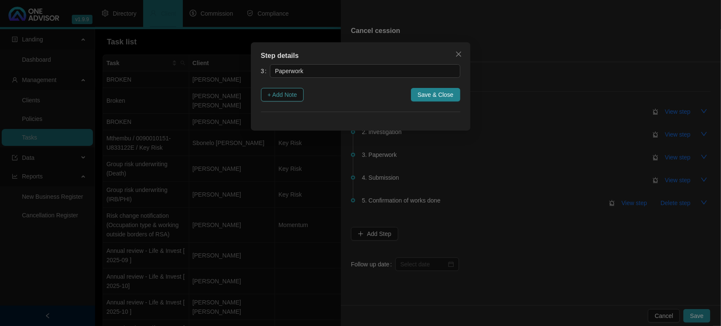
click at [286, 95] on span "+ Add Note" at bounding box center [283, 94] width 30 height 9
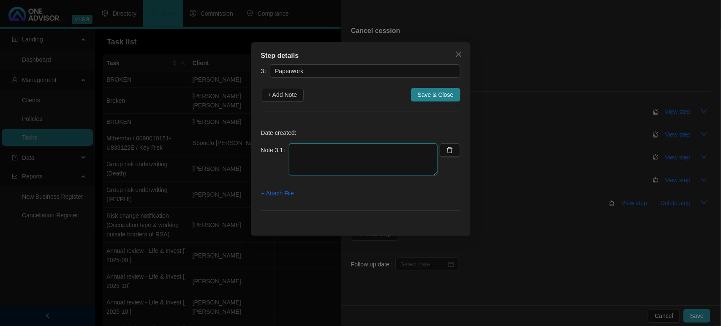
click at [305, 155] on textarea at bounding box center [363, 159] width 149 height 32
type textarea "[DATE] EMAILED CLEINT FORMS TO SIGN"
click at [274, 195] on span "+ Attach File" at bounding box center [278, 192] width 33 height 9
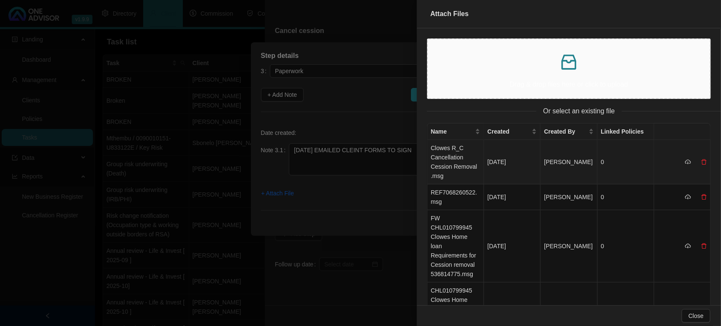
click at [449, 153] on td "Clowes R_C Cancellation Cession Removal .msg" at bounding box center [456, 162] width 57 height 44
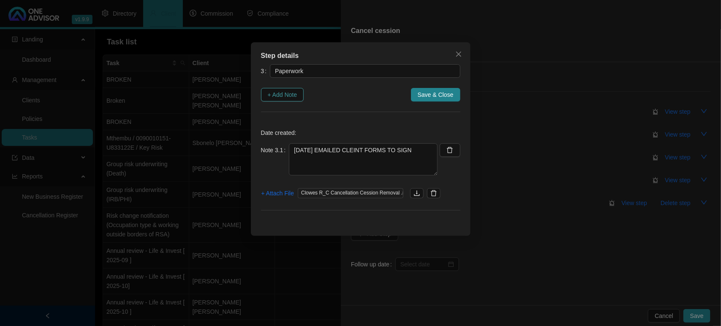
click at [300, 90] on button "+ Add Note" at bounding box center [282, 95] width 43 height 14
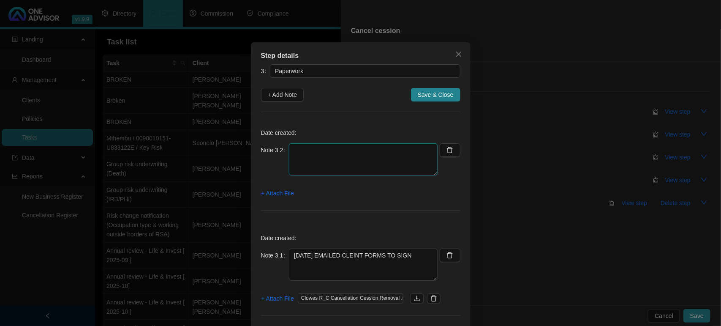
click at [326, 163] on textarea at bounding box center [363, 159] width 149 height 32
type textarea "[DATE] RECEIVED FROMS BACK AND SENT TO STANDARD BANK"
click at [288, 192] on span "+ Attach File" at bounding box center [278, 192] width 33 height 9
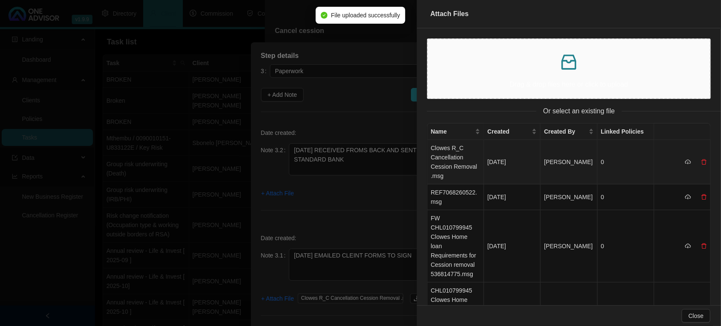
click at [461, 144] on td "Clowes R_C Cancellation Cession Removal .msg" at bounding box center [456, 162] width 57 height 44
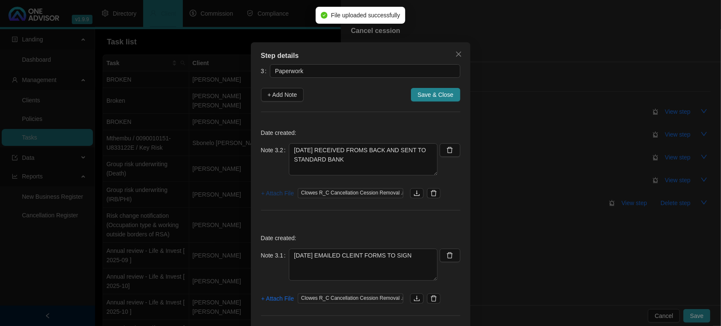
click at [277, 195] on span "+ Attach File" at bounding box center [278, 192] width 33 height 9
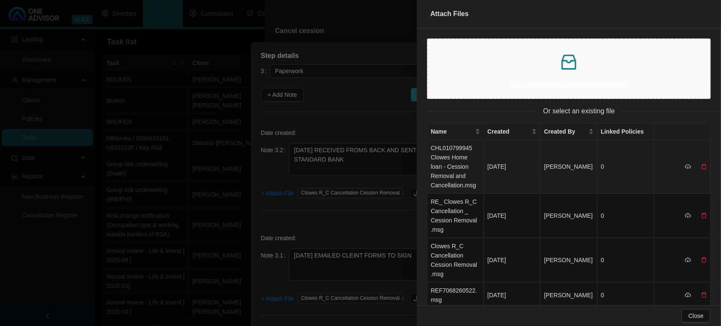
click at [456, 160] on td "CHL010799945 Clowes Home loan - Cession Removal and Cancellation.msg" at bounding box center [456, 167] width 57 height 54
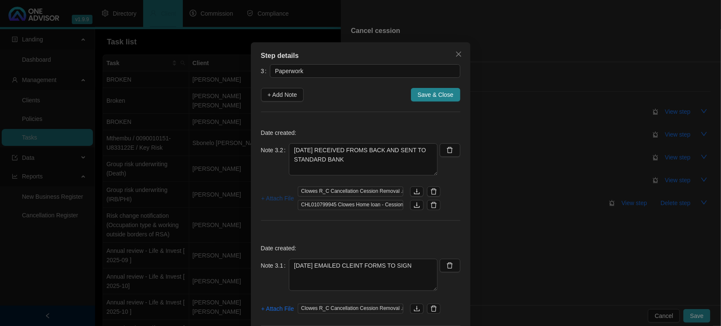
click at [272, 197] on span "+ Attach File" at bounding box center [278, 198] width 33 height 9
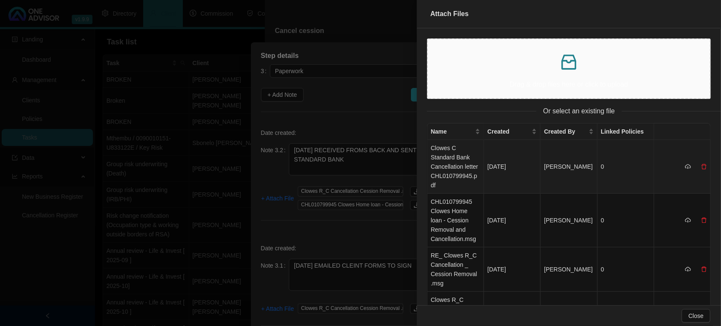
click at [455, 175] on td "Clowes C Standard Bank Cancellation letter CHL010799945.pdf" at bounding box center [456, 167] width 57 height 54
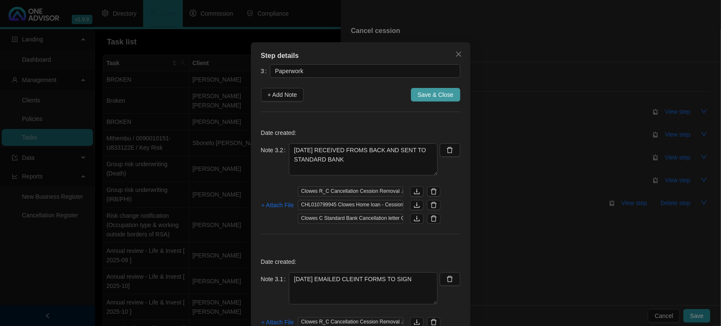
click at [431, 94] on span "Save & Close" at bounding box center [436, 94] width 36 height 9
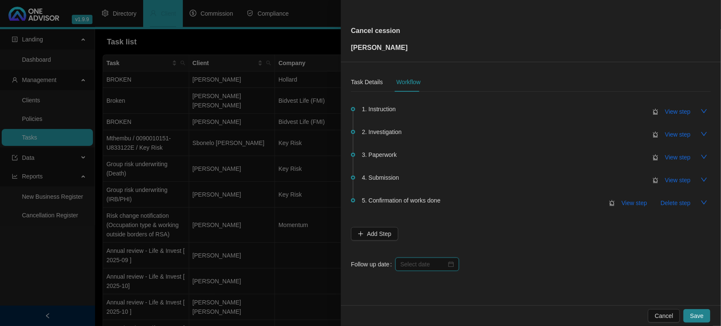
click at [427, 265] on input at bounding box center [424, 263] width 46 height 9
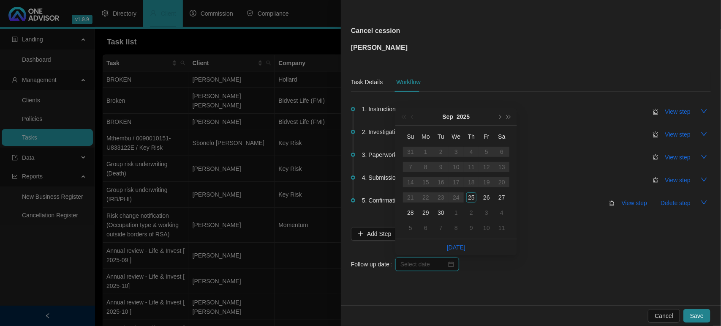
type input "[DATE]"
click at [420, 209] on td "29" at bounding box center [425, 212] width 15 height 15
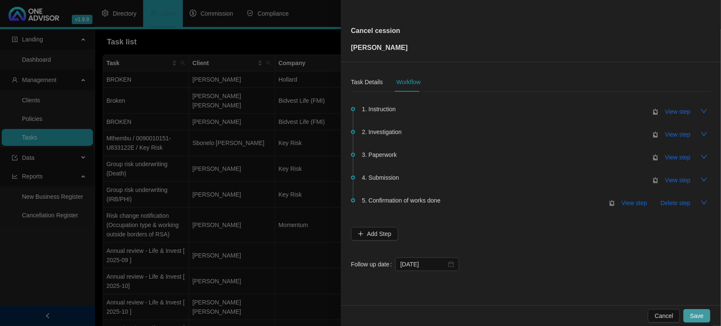
click at [698, 313] on span "Save" at bounding box center [698, 315] width 14 height 9
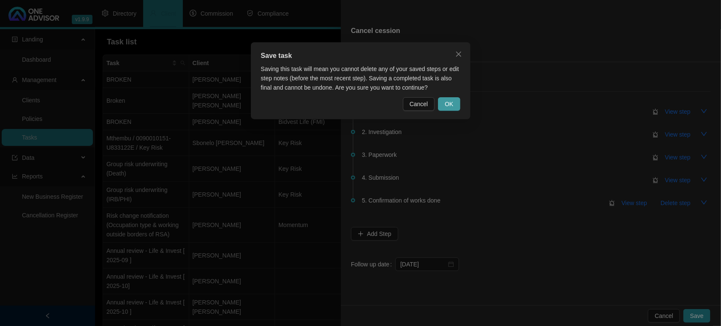
click at [453, 104] on span "OK" at bounding box center [449, 103] width 8 height 9
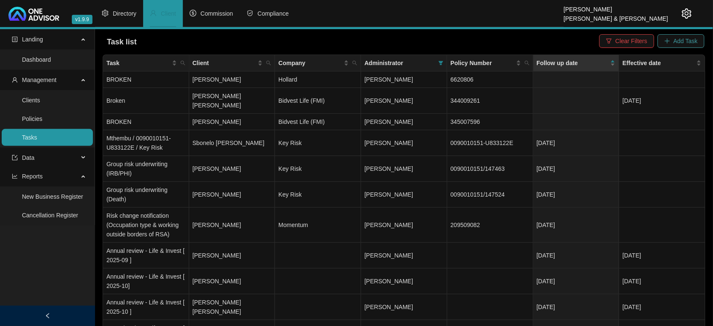
click at [682, 40] on span "Add Task" at bounding box center [686, 40] width 24 height 9
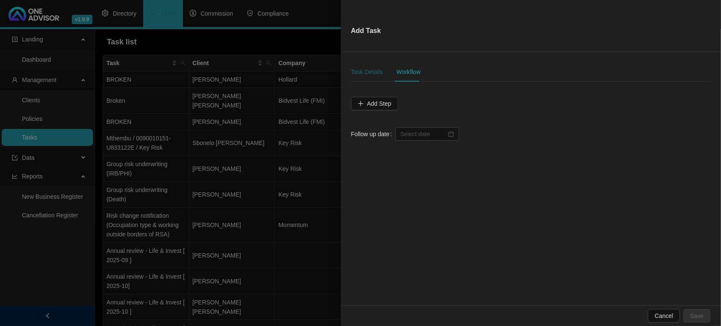
click at [353, 70] on div "Task Details" at bounding box center [367, 71] width 32 height 9
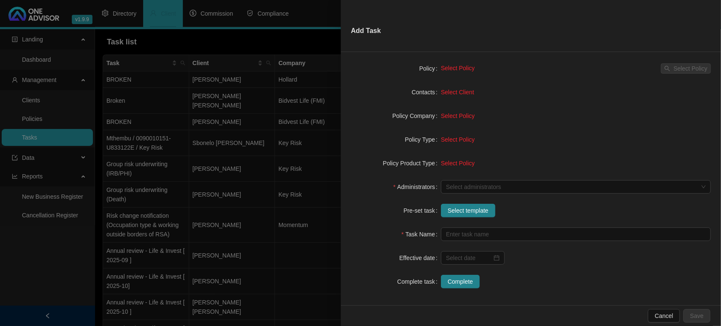
scroll to position [77, 0]
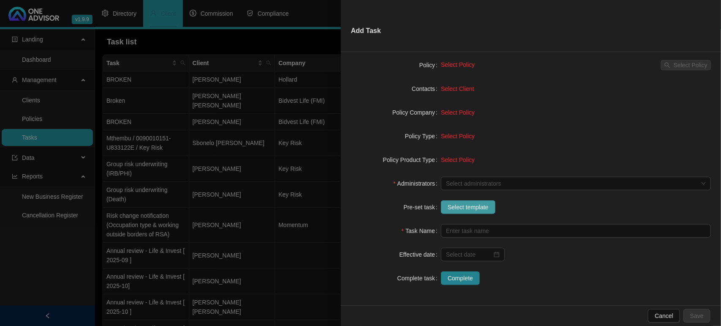
click at [460, 204] on span "Select template" at bounding box center [468, 206] width 41 height 9
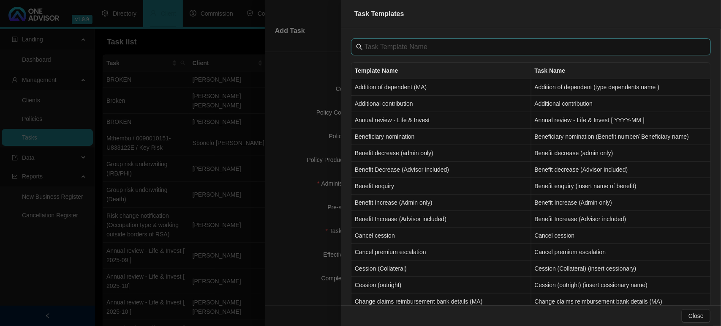
click at [397, 53] on span at bounding box center [531, 46] width 360 height 17
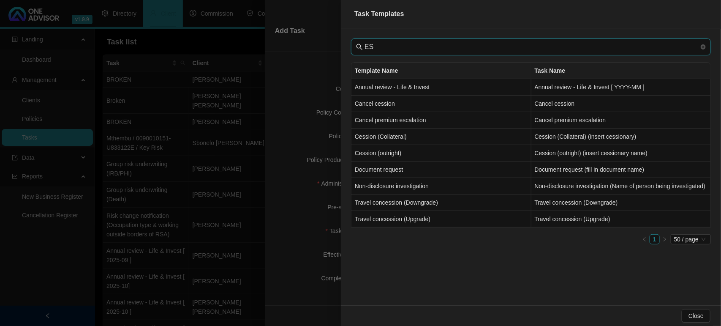
type input "E"
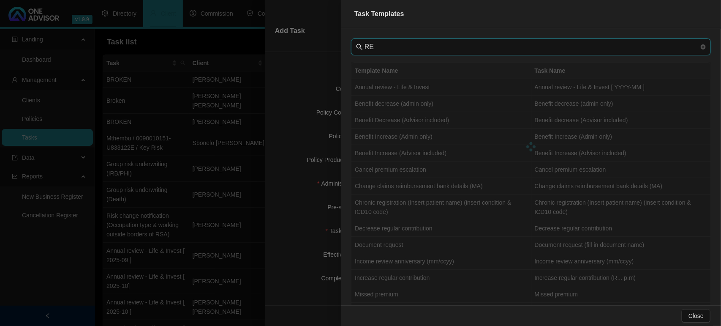
type input "R"
type input "A"
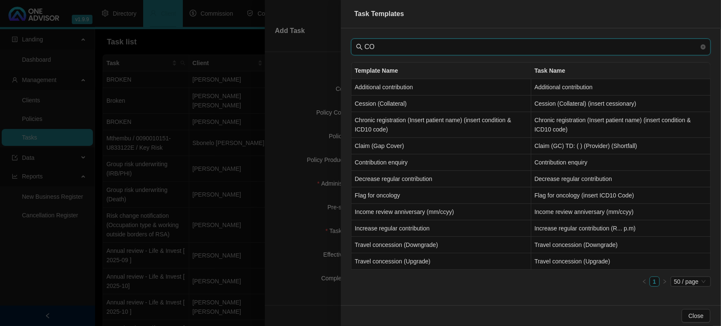
type input "C"
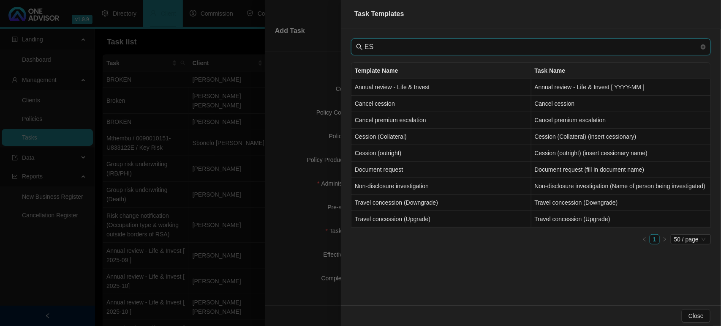
type input "ES"
click at [292, 233] on div at bounding box center [360, 163] width 721 height 326
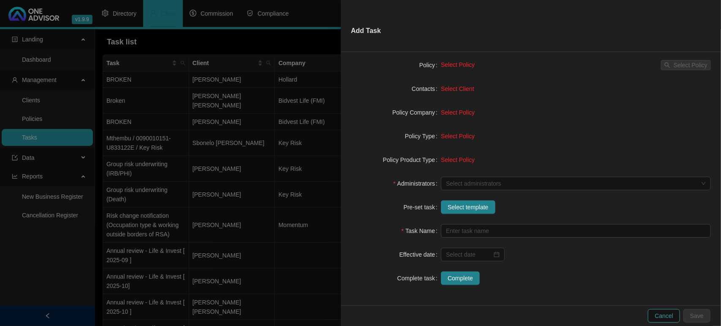
click at [670, 320] on button "Cancel" at bounding box center [664, 316] width 32 height 14
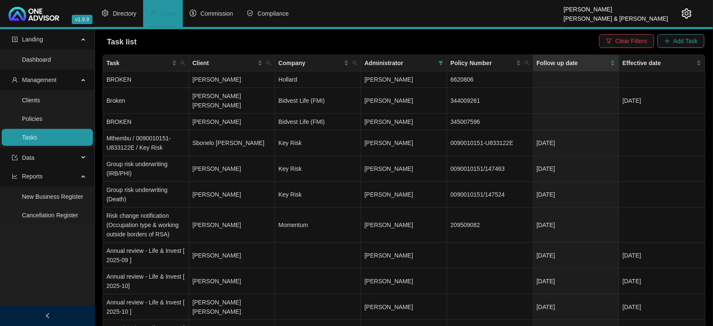
click at [691, 40] on span "Add Task" at bounding box center [686, 40] width 24 height 9
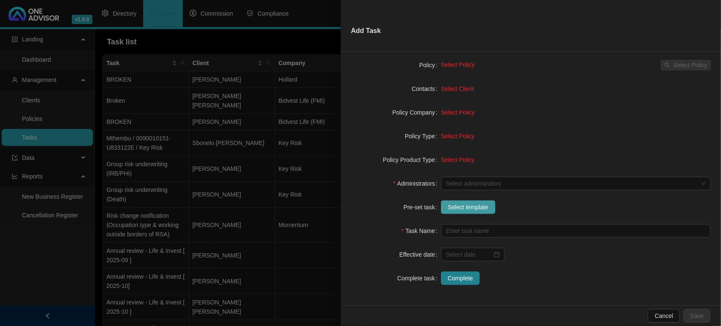
click at [451, 213] on button "Select template" at bounding box center [468, 207] width 55 height 14
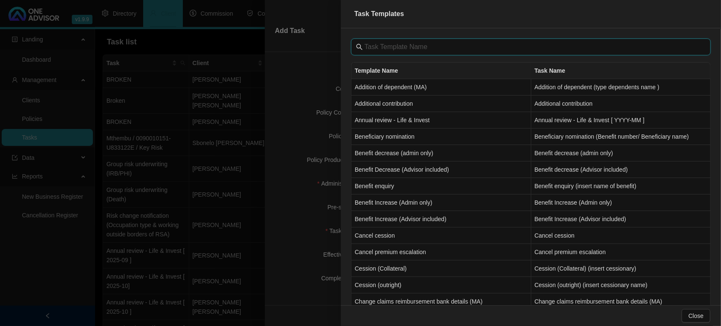
click at [379, 44] on input "text" at bounding box center [532, 47] width 335 height 10
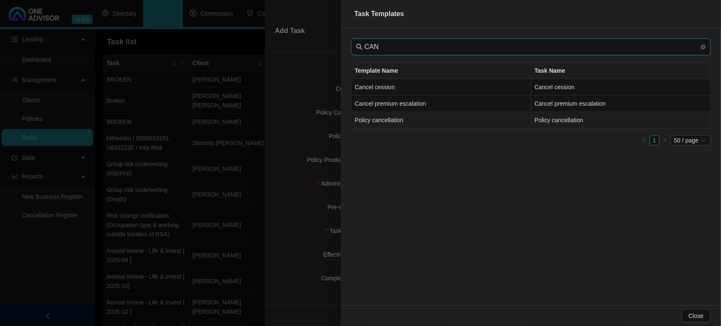
type input "CAN"
click at [385, 124] on td "Policy cancellation" at bounding box center [442, 120] width 180 height 16
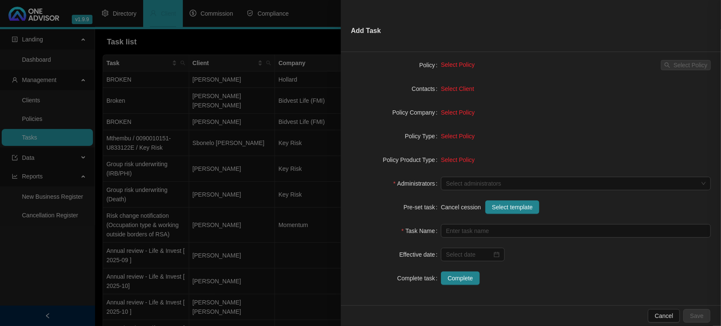
type input "Policy cancellation"
click at [468, 186] on div at bounding box center [572, 183] width 258 height 6
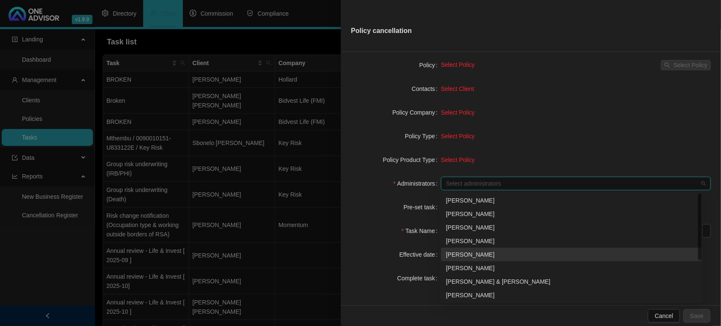
click at [455, 248] on div "[PERSON_NAME]" at bounding box center [571, 255] width 261 height 14
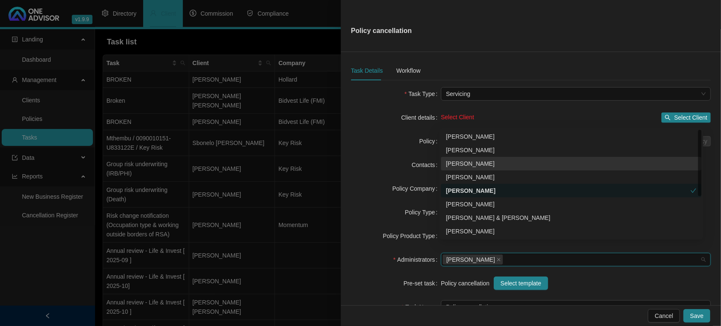
scroll to position [0, 0]
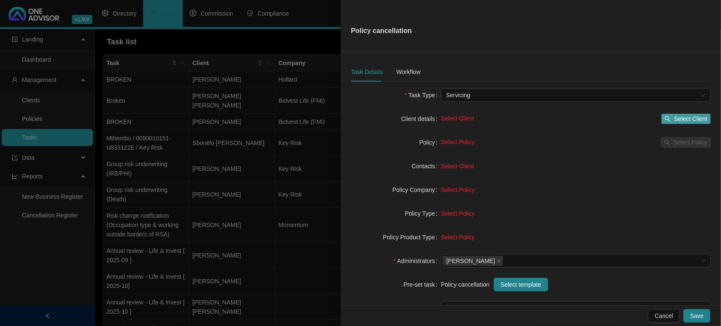
click at [685, 115] on span "Select Client" at bounding box center [690, 118] width 33 height 9
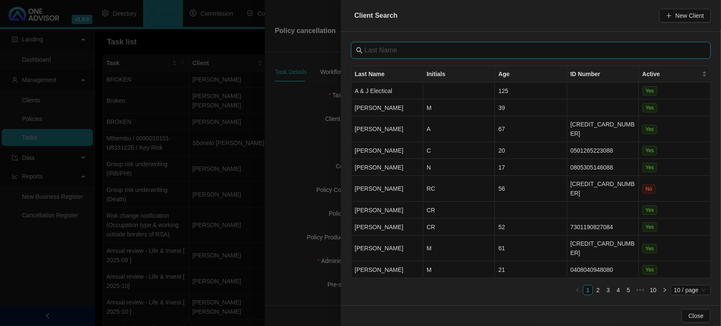
click at [408, 46] on input "text" at bounding box center [532, 50] width 335 height 10
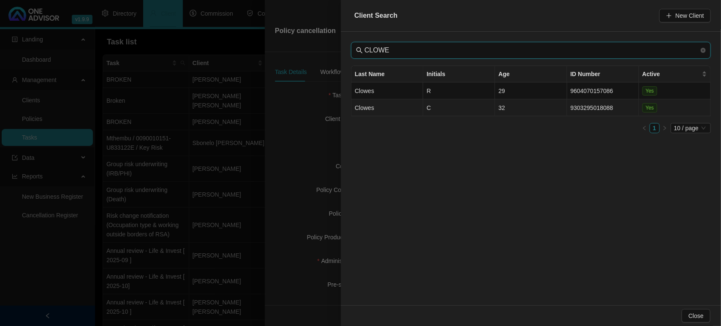
type input "CLOWE"
click at [393, 108] on td "Clowes" at bounding box center [388, 107] width 72 height 17
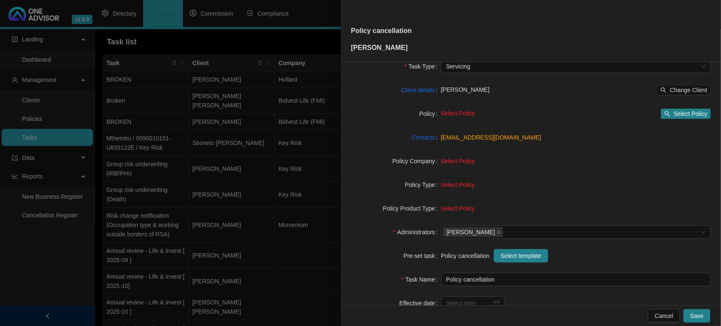
scroll to position [87, 0]
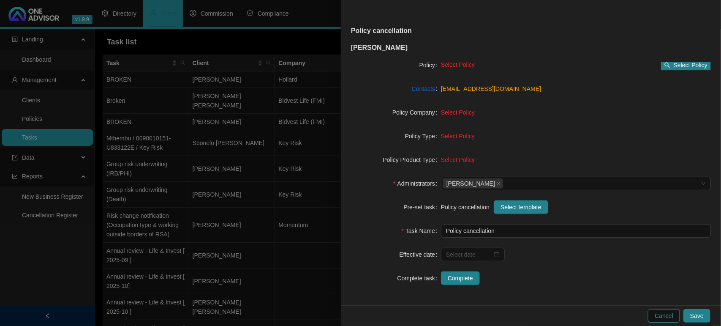
click at [662, 314] on span "Cancel" at bounding box center [664, 315] width 19 height 9
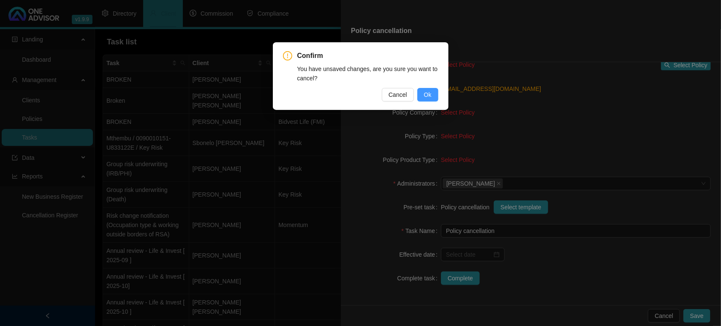
click at [434, 91] on button "Ok" at bounding box center [428, 95] width 21 height 14
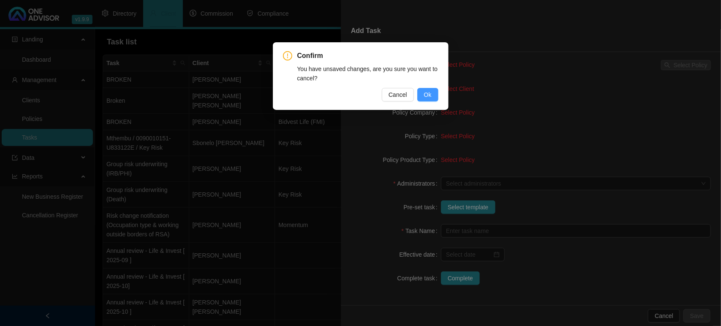
scroll to position [77, 0]
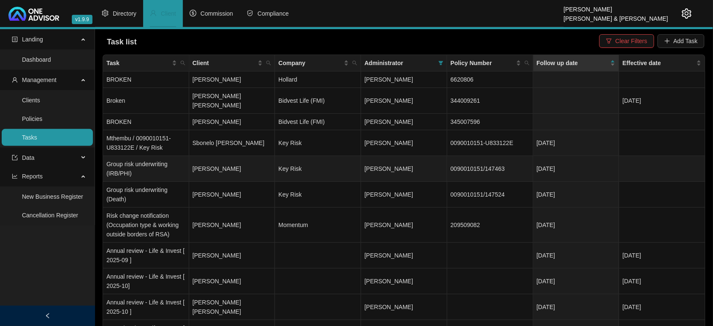
click at [144, 161] on td "Group risk underwriting (IRB/PHI)" at bounding box center [146, 169] width 86 height 26
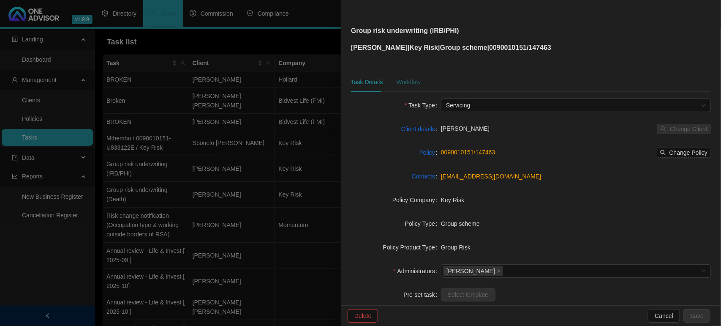
click at [411, 79] on div "Workflow" at bounding box center [408, 81] width 24 height 9
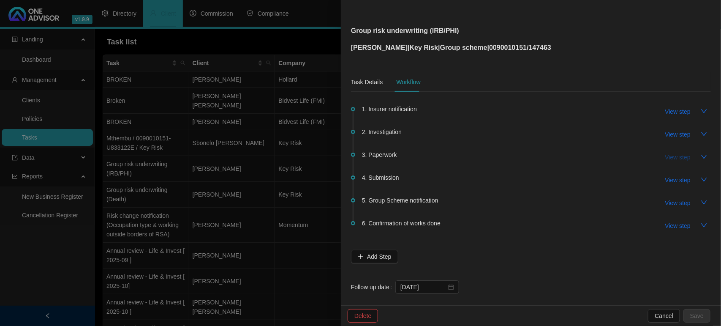
click at [681, 151] on button "View step" at bounding box center [678, 157] width 39 height 14
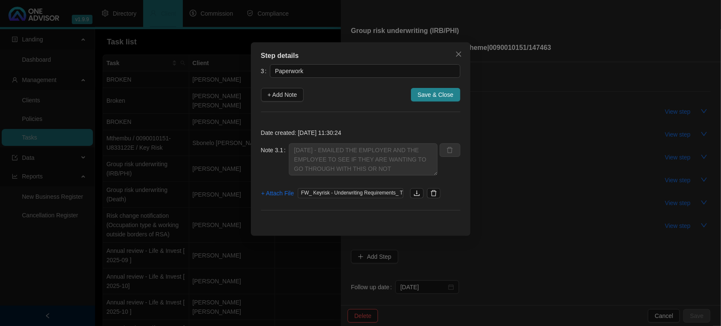
click at [349, 194] on span "FW_ Keyrisk - Underwriting Requirements_ T Mbanjwa - World Hardwood (PTY) Ltd -…" at bounding box center [351, 193] width 106 height 10
click at [347, 191] on span "FW_ Keyrisk - Underwriting Requirements_ T Mbanjwa - World Hardwood (PTY) Ltd -…" at bounding box center [351, 193] width 106 height 10
click at [461, 53] on icon "close" at bounding box center [459, 54] width 7 height 7
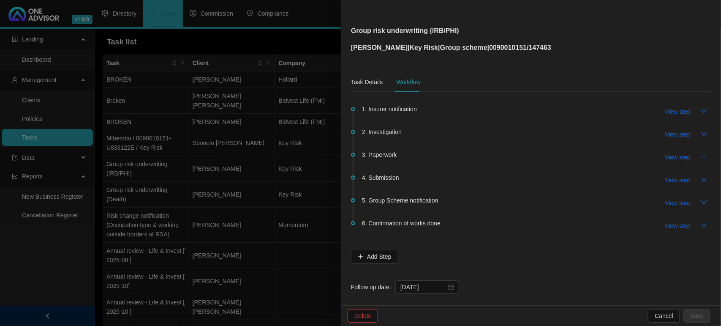
click at [701, 157] on icon "down" at bounding box center [704, 156] width 7 height 7
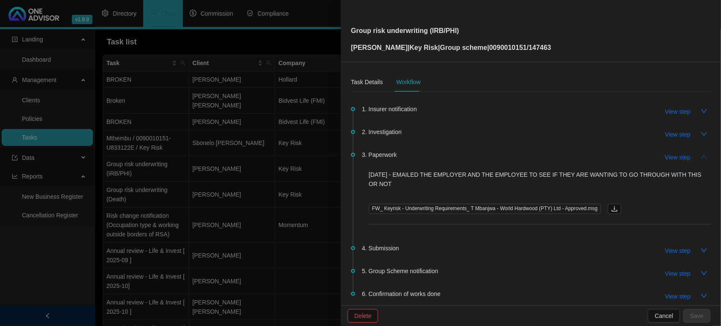
click at [532, 206] on span "FW_ Keyrisk - Underwriting Requirements_ T Mbanjwa - World Hardwood (PTY) Ltd -…" at bounding box center [485, 209] width 232 height 10
click at [613, 206] on icon "download" at bounding box center [614, 208] width 7 height 7
click at [611, 210] on icon "download" at bounding box center [614, 208] width 7 height 7
click at [527, 185] on p "[DATE] - EMAILED THE EMPLOYER AND THE EMPLOYEE TO SEE IF THEY ARE WANTING TO GO…" at bounding box center [540, 179] width 342 height 19
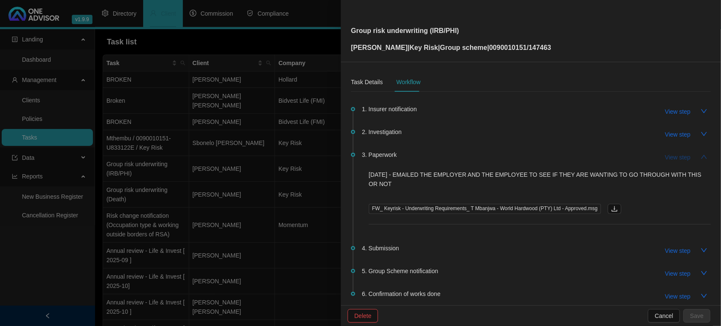
click at [677, 154] on span "View step" at bounding box center [678, 157] width 25 height 9
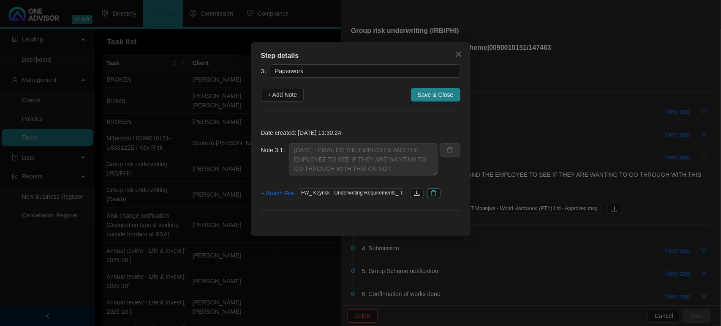
click at [431, 193] on icon "delete" at bounding box center [434, 193] width 7 height 7
click at [280, 190] on span "+ Attach File" at bounding box center [278, 192] width 33 height 9
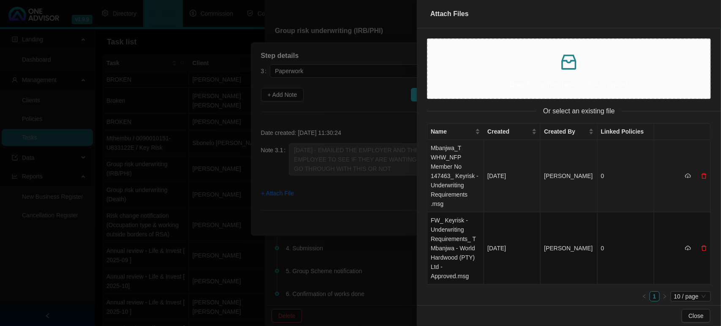
click at [448, 193] on td "Mbanjwa_T WHW_NFP Member No 147463_ Keyrisk - Underwriting Requirements .msg" at bounding box center [456, 176] width 57 height 72
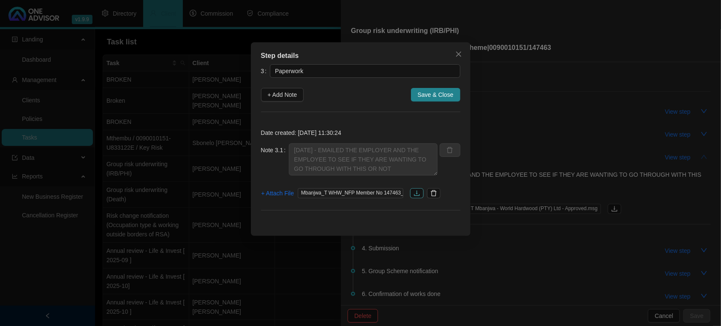
click at [419, 190] on icon "download" at bounding box center [417, 193] width 7 height 7
click at [440, 98] on span "Save & Close" at bounding box center [436, 94] width 36 height 9
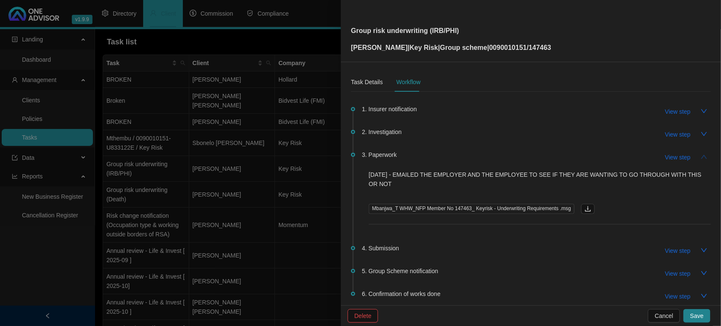
click at [392, 151] on span "3. Paperwork" at bounding box center [379, 154] width 35 height 9
click at [549, 153] on div "3. Paperwork View step" at bounding box center [536, 157] width 349 height 14
drag, startPoint x: 411, startPoint y: 76, endPoint x: 412, endPoint y: 82, distance: 5.7
click at [412, 77] on div "Workflow" at bounding box center [408, 81] width 24 height 19
click at [412, 83] on div "Workflow" at bounding box center [408, 81] width 24 height 9
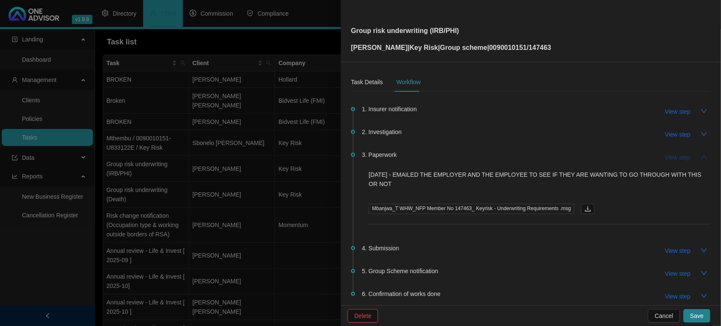
click at [666, 155] on span "View step" at bounding box center [678, 157] width 25 height 9
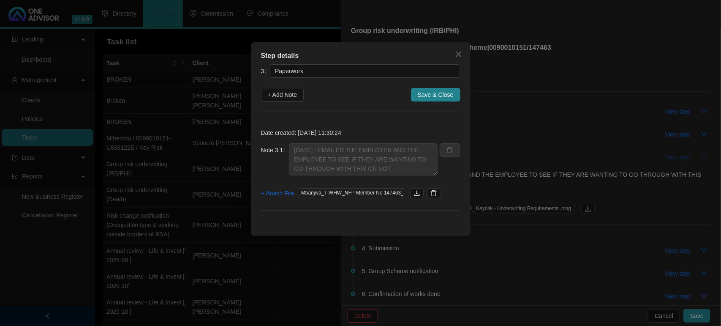
click at [664, 155] on div "Step details 3 Paperwork + Add Note Save & Close Date created: [DATE] 11:30:24 …" at bounding box center [360, 163] width 721 height 326
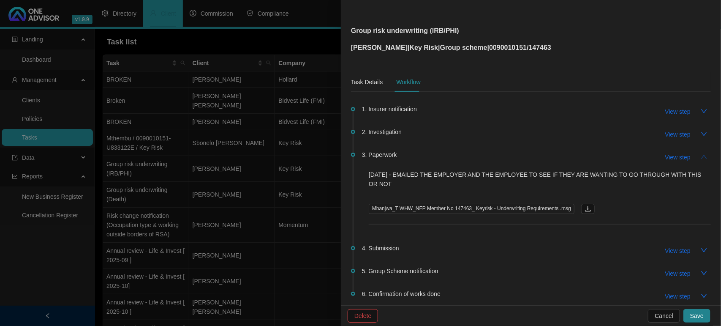
click at [701, 159] on icon "up" at bounding box center [704, 156] width 7 height 7
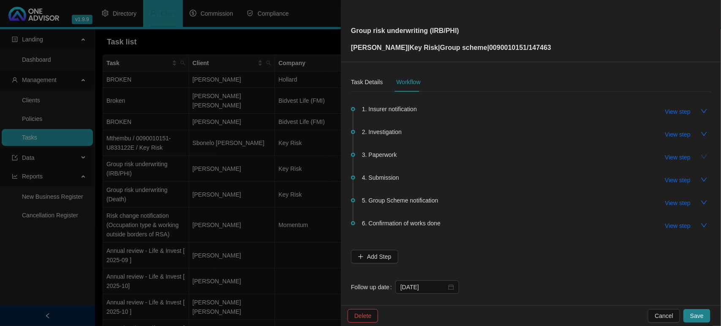
drag, startPoint x: 374, startPoint y: 155, endPoint x: 401, endPoint y: 151, distance: 27.8
click at [374, 155] on span "3. Paperwork" at bounding box center [379, 154] width 35 height 9
click at [685, 156] on button "View step" at bounding box center [678, 157] width 39 height 14
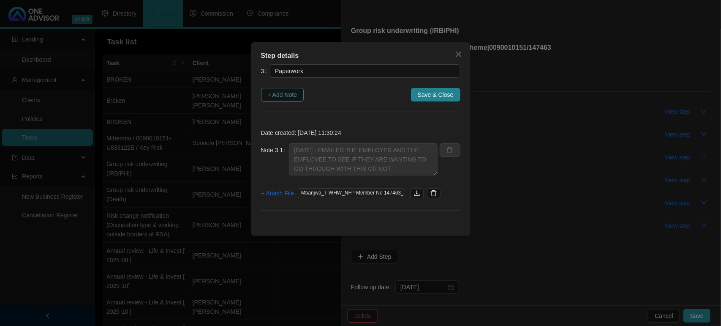
click at [273, 98] on span "+ Add Note" at bounding box center [283, 94] width 30 height 9
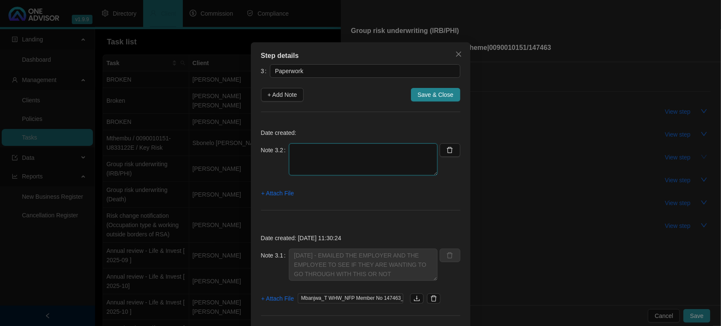
click at [289, 144] on textarea at bounding box center [363, 159] width 149 height 32
type textarea "[DATE] - FOLLOW UP FROM KEYRISK AND I FOLLWED UP WITH EMPLOYEE / EMPLOYER"
click at [262, 191] on span "+ Attach File" at bounding box center [278, 192] width 33 height 9
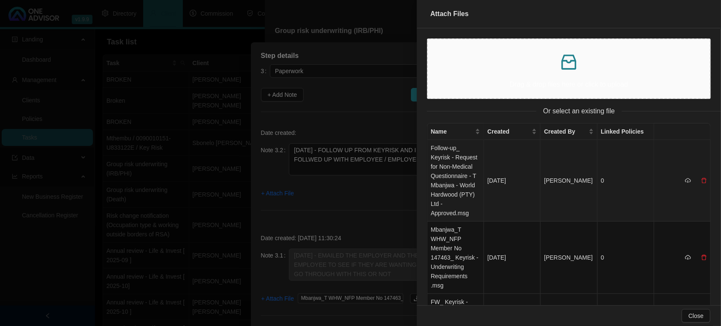
click at [447, 165] on td "Follow-up_ Keyrisk - Request for Non-Medical Questionnaire - T Mbanjwa - World …" at bounding box center [456, 181] width 57 height 82
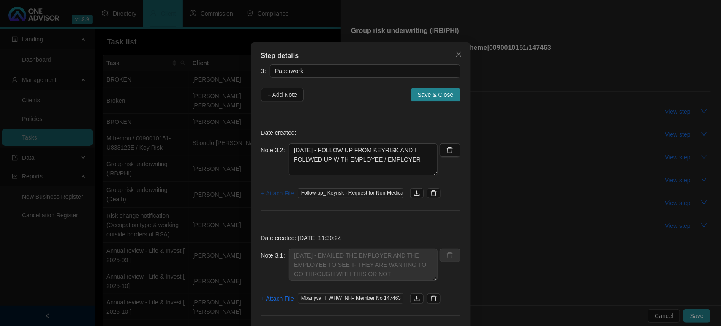
click at [269, 191] on span "+ Attach File" at bounding box center [278, 192] width 33 height 9
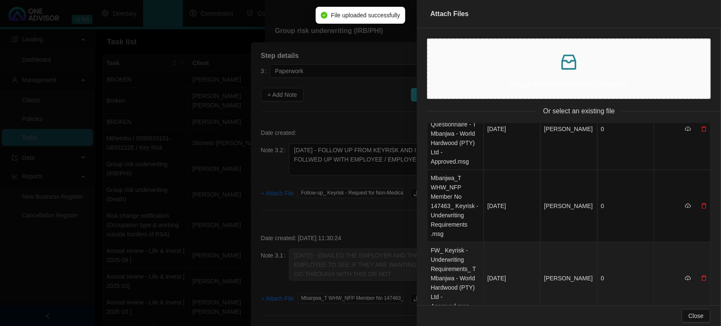
scroll to position [0, 0]
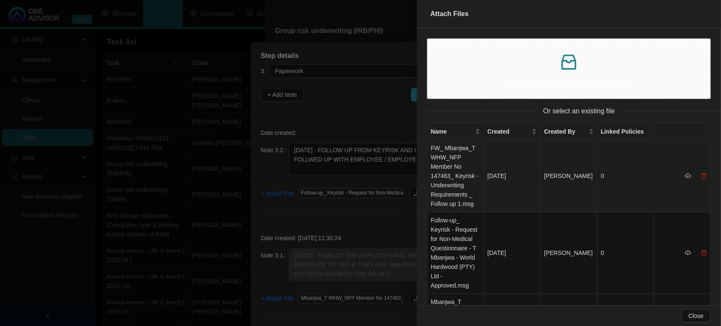
click at [472, 180] on td "FW_ Mbanjwa_T WHW_NFP Member No 147463_ Keyrisk - Underwriting Requirements _ F…" at bounding box center [456, 176] width 57 height 72
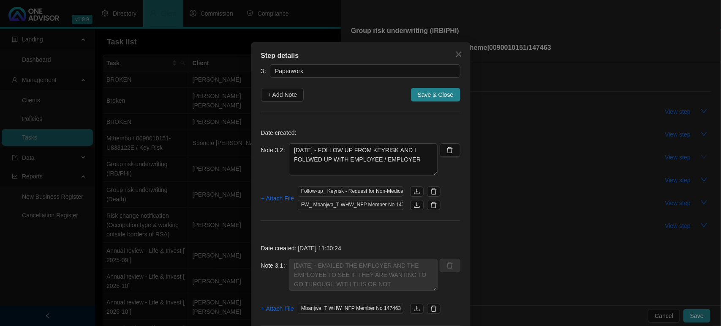
click at [428, 94] on span "Save & Close" at bounding box center [436, 94] width 36 height 9
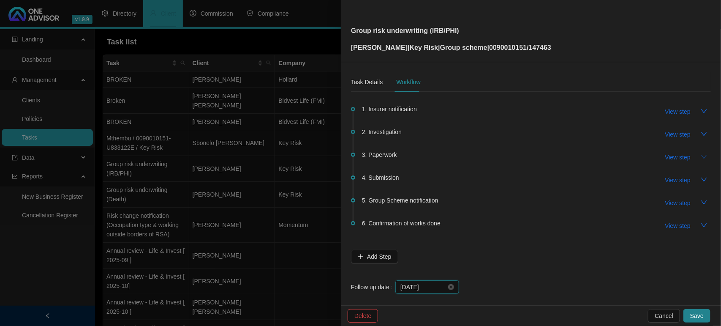
click at [434, 288] on input "[DATE]" at bounding box center [424, 286] width 46 height 9
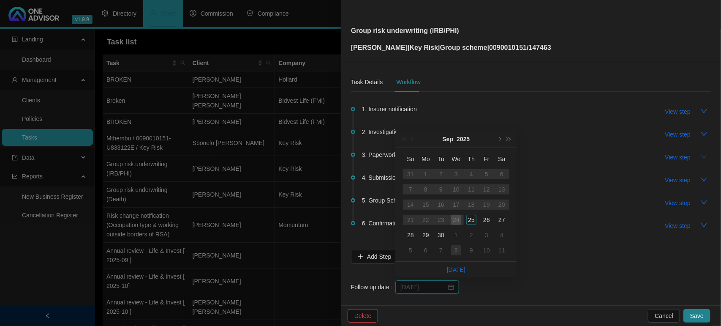
type input "[DATE]"
click at [459, 250] on div "8" at bounding box center [456, 250] width 10 height 10
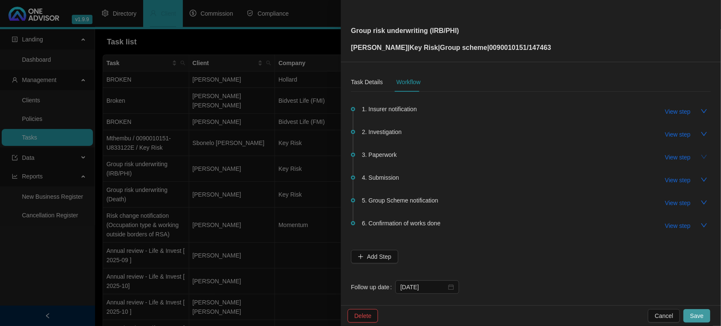
click at [693, 314] on span "Save" at bounding box center [698, 315] width 14 height 9
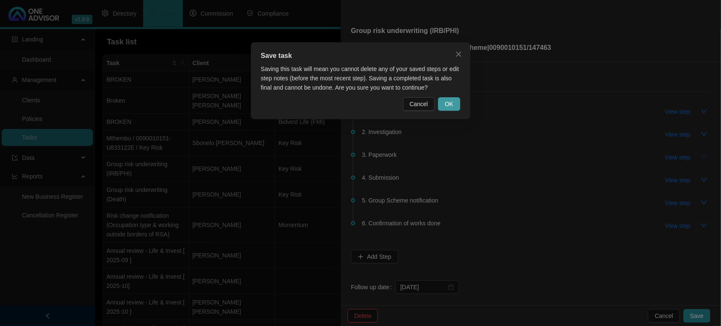
click at [455, 98] on button "OK" at bounding box center [449, 104] width 22 height 14
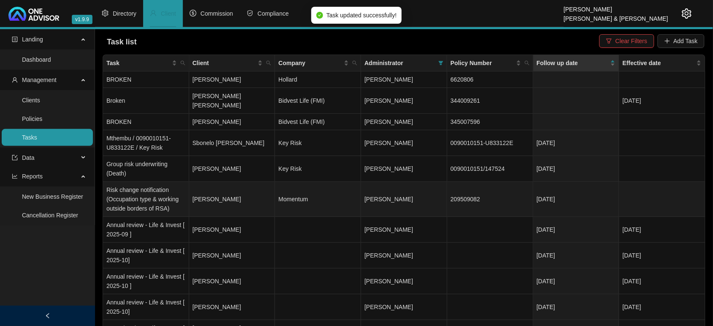
click at [204, 184] on td "[PERSON_NAME]" at bounding box center [232, 199] width 86 height 35
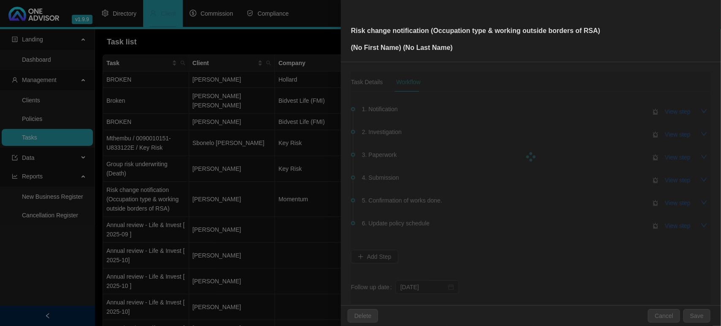
click at [222, 159] on div at bounding box center [360, 163] width 721 height 326
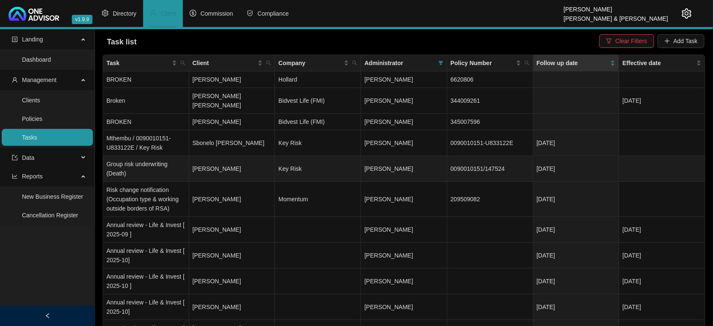
click at [222, 159] on td "[PERSON_NAME]" at bounding box center [232, 169] width 86 height 26
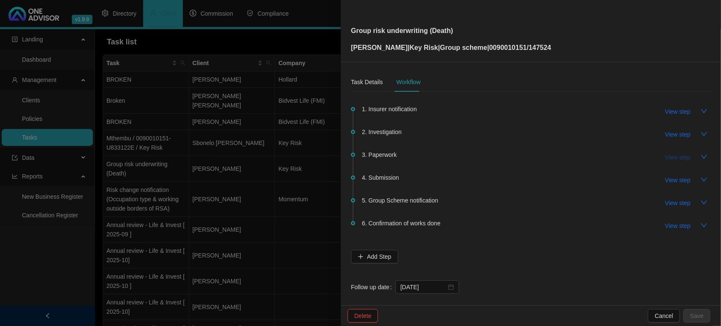
click at [669, 157] on span "View step" at bounding box center [678, 157] width 25 height 9
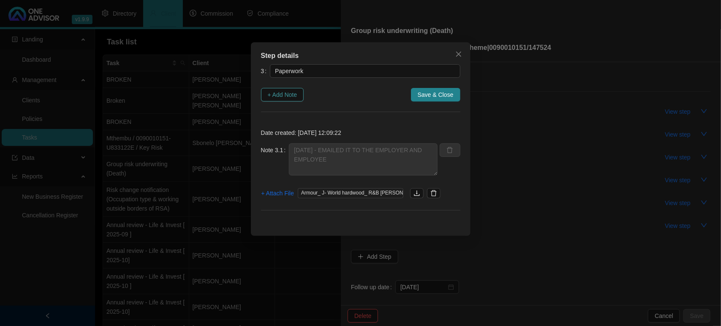
click at [278, 96] on span "+ Add Note" at bounding box center [283, 94] width 30 height 9
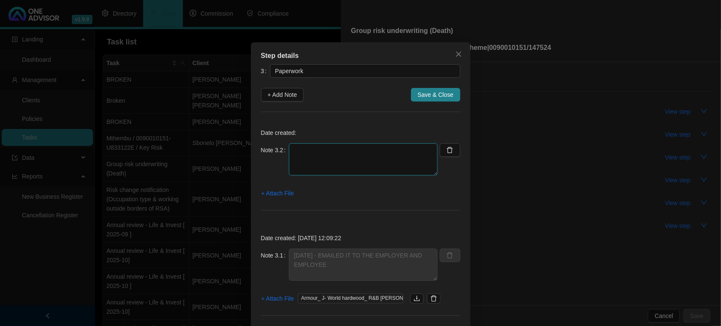
click at [354, 168] on textarea at bounding box center [363, 159] width 149 height 32
type textarea "[DATE] KEYRISK IS FOLLOWING UP AND I SENT FOLLOW UP TO EMPLOYER /EMPLOYEE"
click at [280, 193] on span "+ Attach File" at bounding box center [278, 192] width 33 height 9
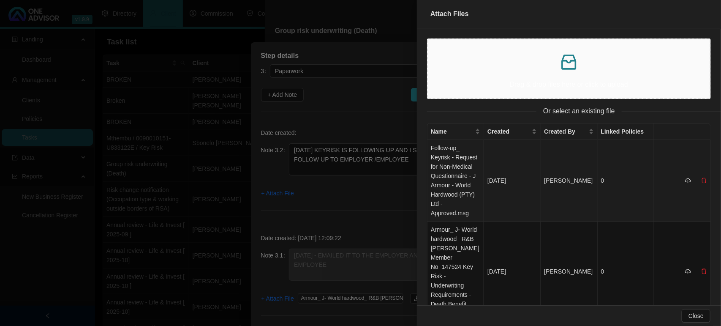
click at [457, 159] on td "Follow-up_ Keyrisk - Request for Non-Medical Questionnaire - J Armour - World H…" at bounding box center [456, 181] width 57 height 82
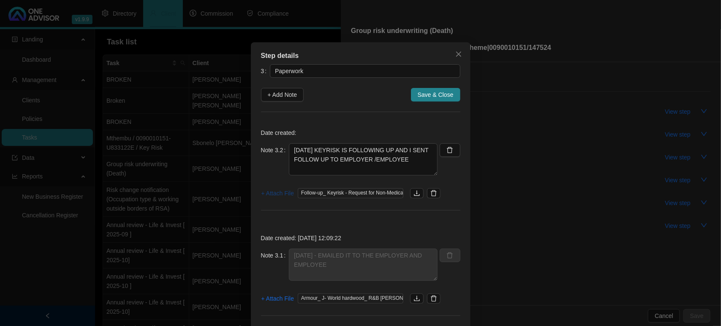
click at [275, 191] on span "+ Attach File" at bounding box center [278, 192] width 33 height 9
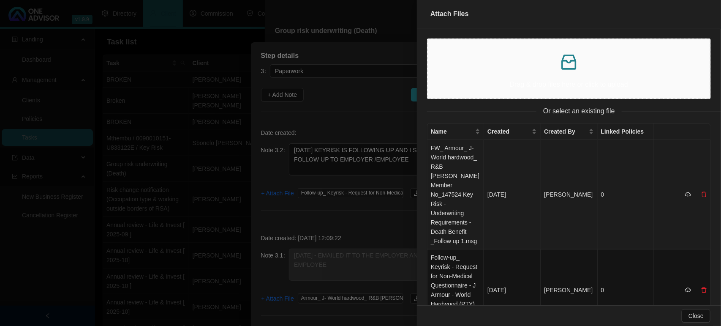
click at [445, 152] on td "FW_ Armour_ J- World hardwood_ R&B [PERSON_NAME] Member No_147524 Key Risk - Un…" at bounding box center [456, 194] width 57 height 109
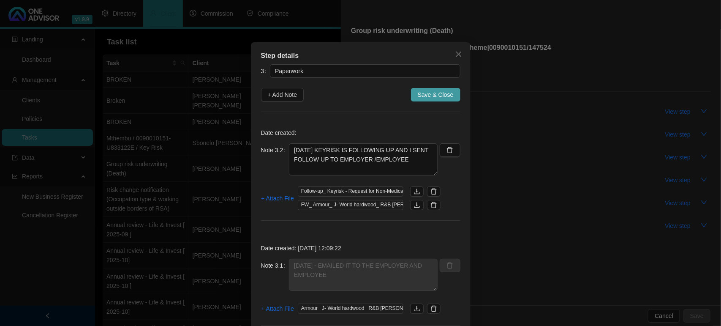
click at [431, 98] on span "Save & Close" at bounding box center [436, 94] width 36 height 9
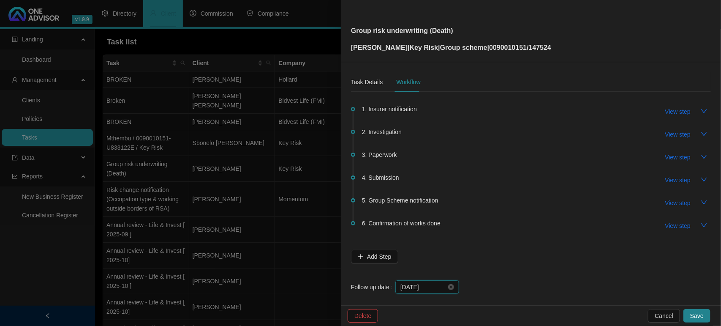
click at [428, 287] on input "[DATE]" at bounding box center [424, 286] width 46 height 9
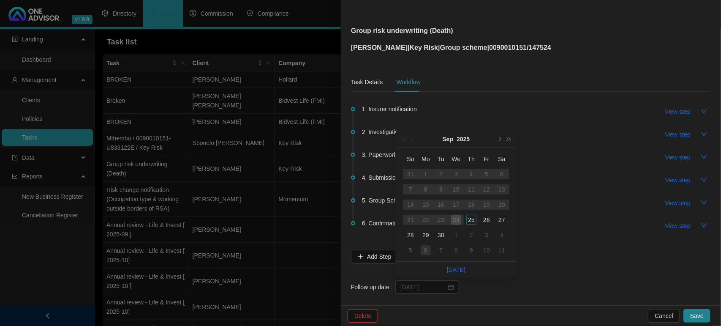
click at [425, 252] on div "6" at bounding box center [426, 250] width 10 height 10
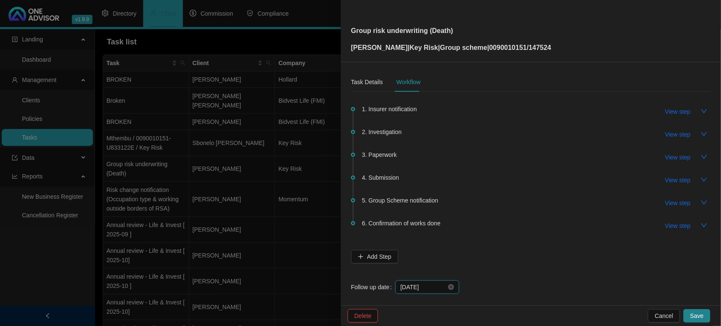
click at [415, 286] on input "[DATE]" at bounding box center [424, 286] width 46 height 9
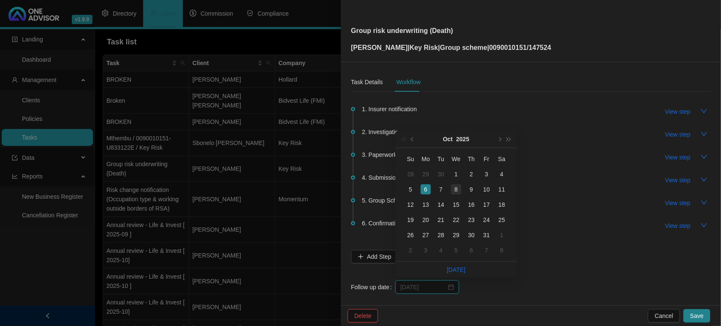
type input "[DATE]"
click at [457, 192] on div "8" at bounding box center [456, 189] width 10 height 10
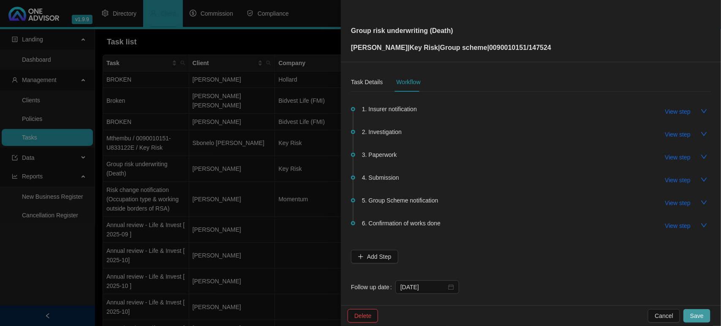
click at [702, 314] on span "Save" at bounding box center [698, 315] width 14 height 9
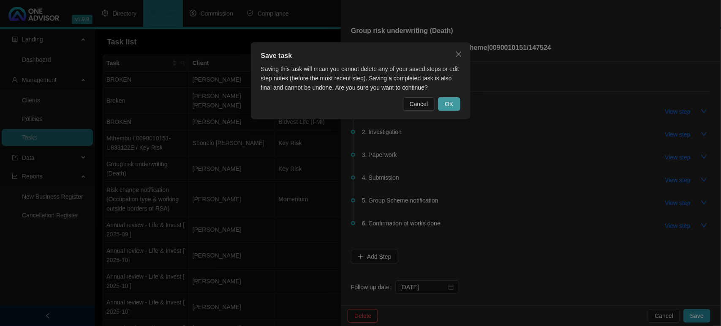
click at [443, 107] on button "OK" at bounding box center [449, 104] width 22 height 14
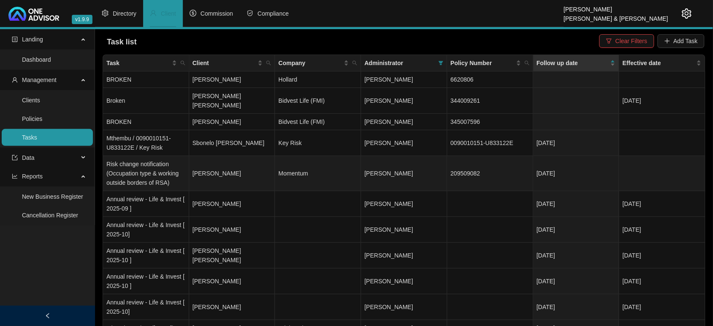
click at [157, 166] on td "Risk change notification (Occupation type & working outside borders of RSA)" at bounding box center [146, 173] width 86 height 35
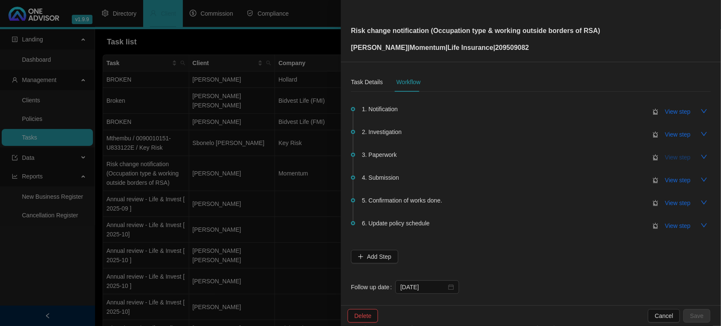
click at [666, 158] on span "View step" at bounding box center [678, 157] width 25 height 9
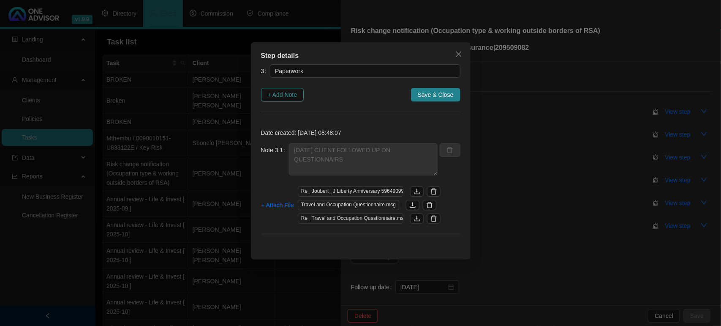
click at [284, 93] on span "+ Add Note" at bounding box center [283, 94] width 30 height 9
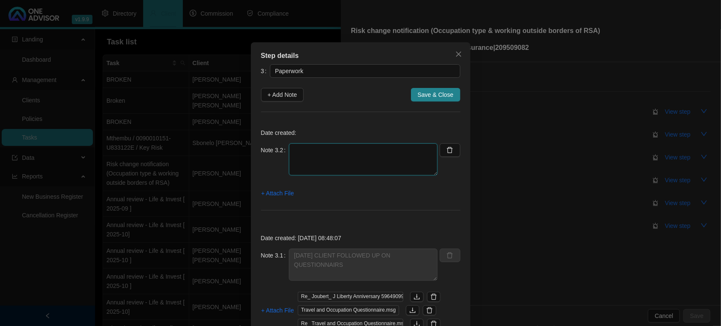
click at [340, 160] on textarea at bounding box center [363, 159] width 149 height 32
type textarea "[DATE] FOLLOW UP"
click at [284, 191] on span "+ Attach File" at bounding box center [278, 192] width 33 height 9
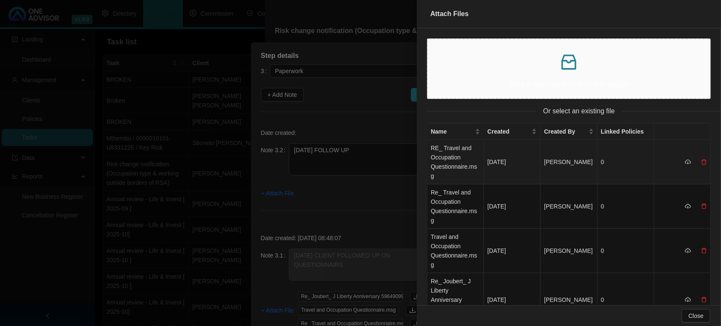
click at [510, 169] on td "[DATE]" at bounding box center [512, 162] width 57 height 44
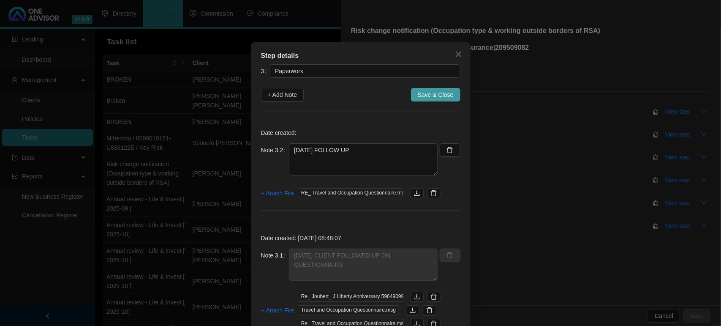
click at [432, 96] on span "Save & Close" at bounding box center [436, 94] width 36 height 9
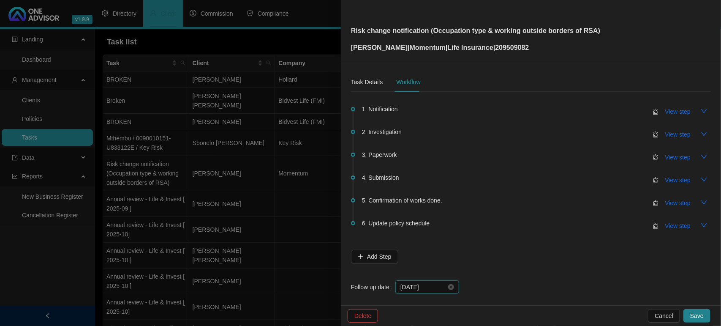
click at [427, 286] on input "[DATE]" at bounding box center [424, 286] width 46 height 9
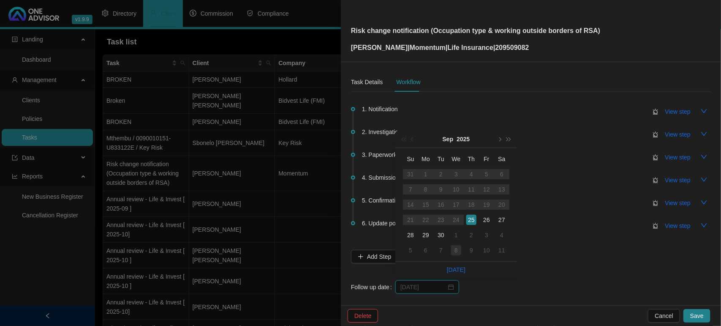
type input "[DATE]"
click at [459, 249] on div "8" at bounding box center [456, 250] width 10 height 10
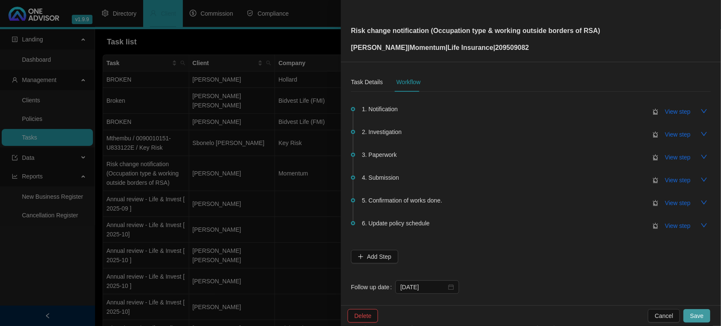
click at [695, 317] on span "Save" at bounding box center [698, 315] width 14 height 9
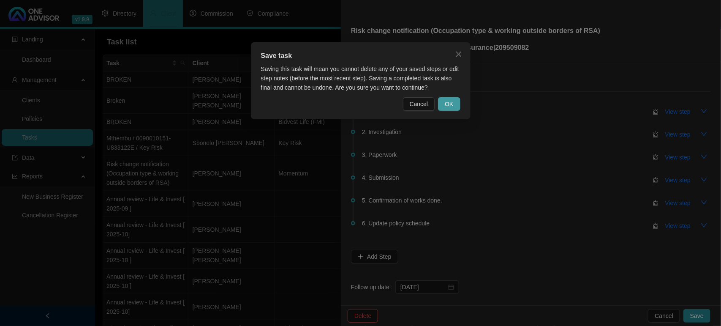
click at [445, 100] on span "OK" at bounding box center [449, 103] width 8 height 9
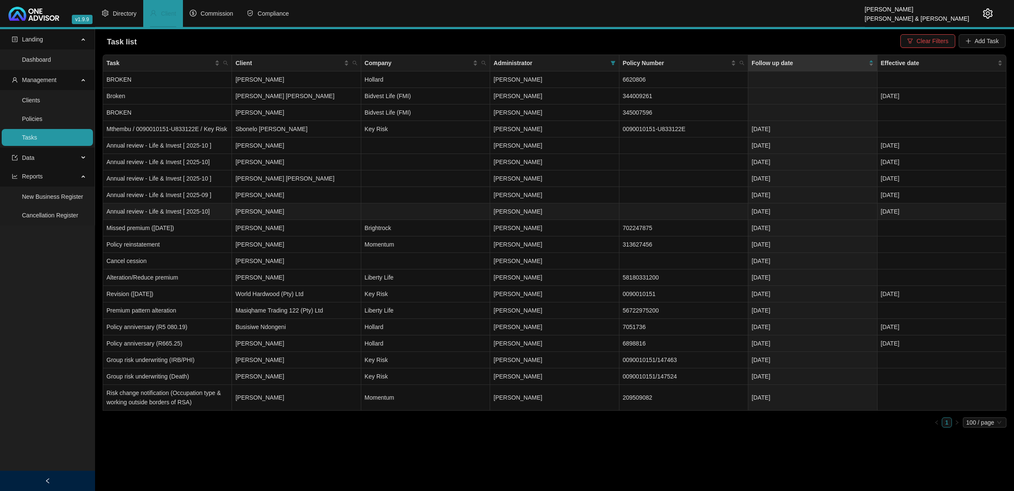
click at [245, 208] on td "[PERSON_NAME]" at bounding box center [296, 211] width 129 height 16
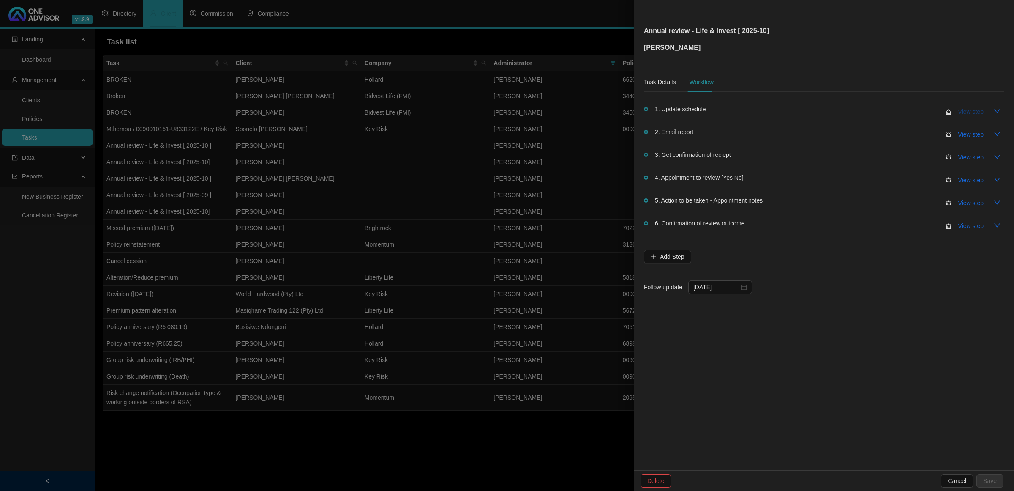
click at [961, 107] on span "View step" at bounding box center [970, 111] width 25 height 9
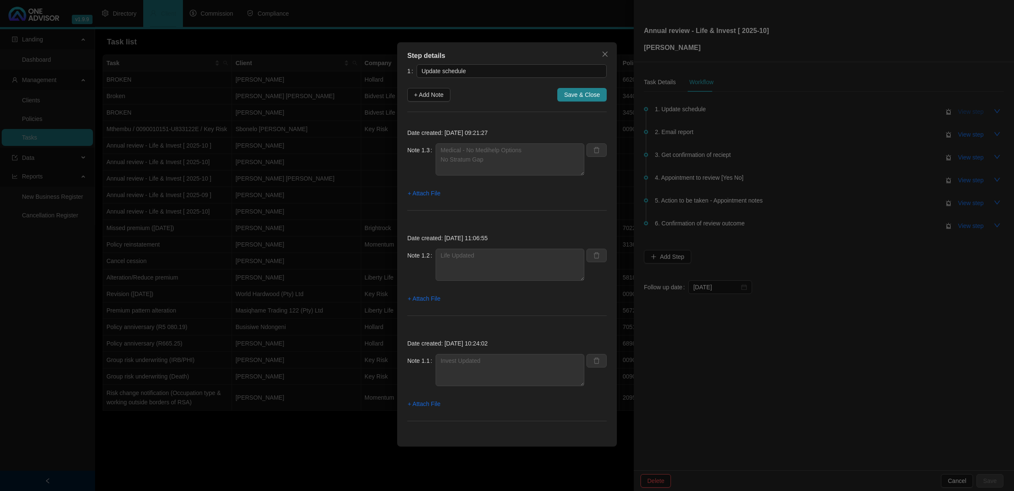
click at [961, 107] on div "Step details 1 Update schedule + Add Note Save & Close Date created: [DATE] 09:…" at bounding box center [507, 245] width 1014 height 491
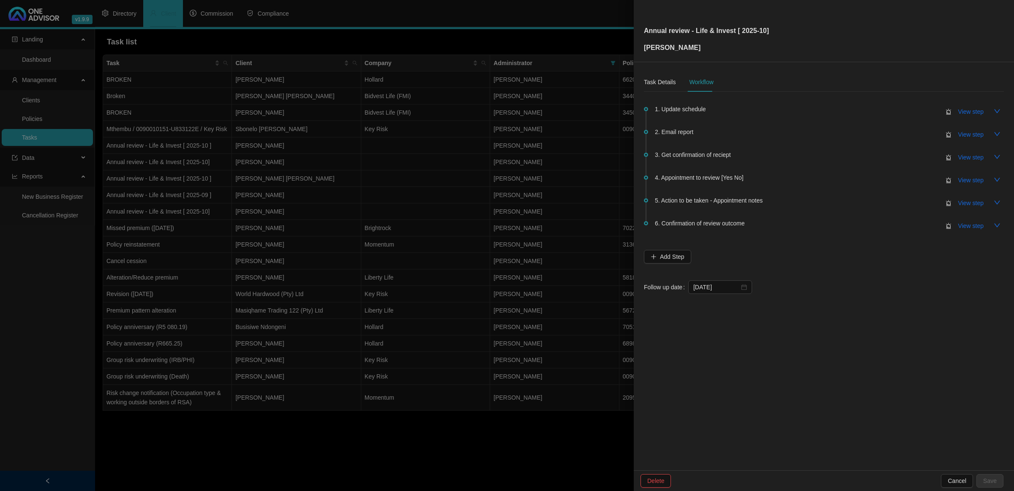
click at [440, 188] on div at bounding box center [507, 245] width 1014 height 491
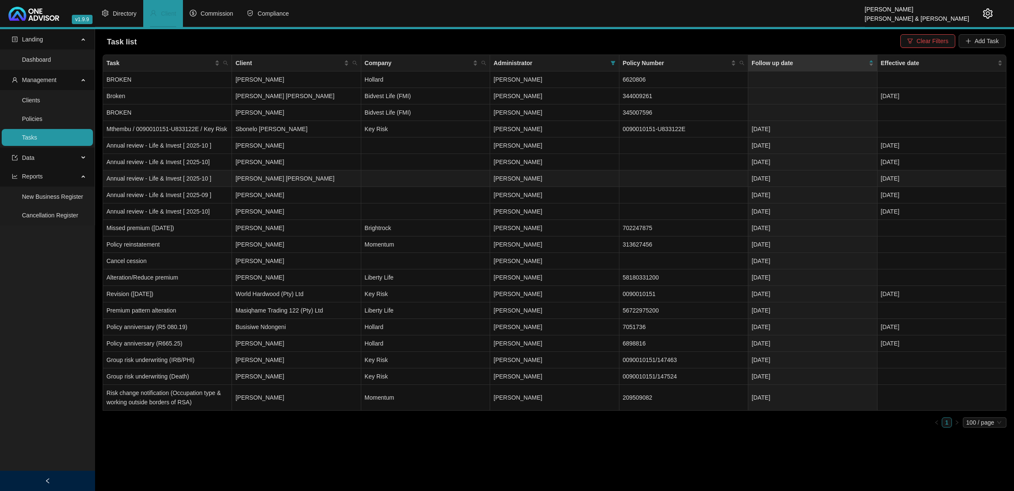
click at [319, 180] on td "[PERSON_NAME] [PERSON_NAME]" at bounding box center [296, 178] width 129 height 16
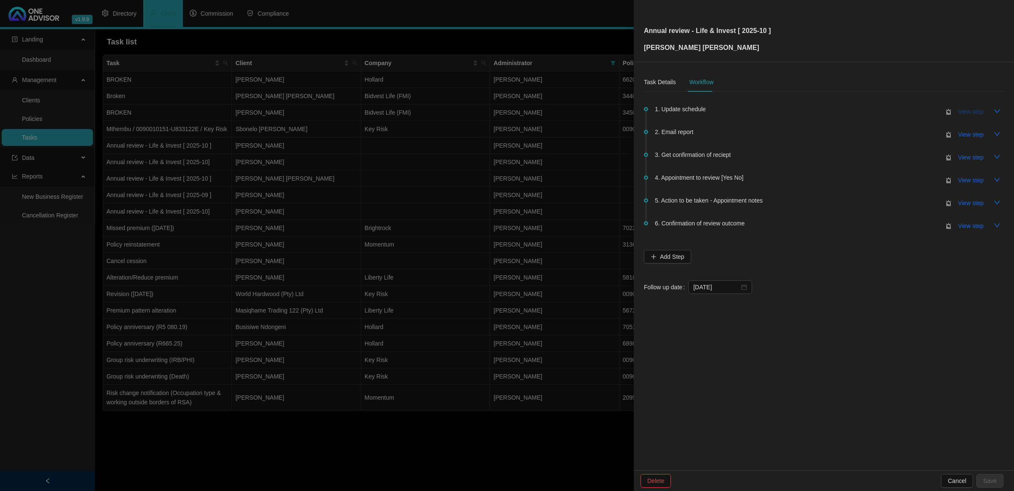
click at [960, 111] on span "View step" at bounding box center [970, 111] width 25 height 9
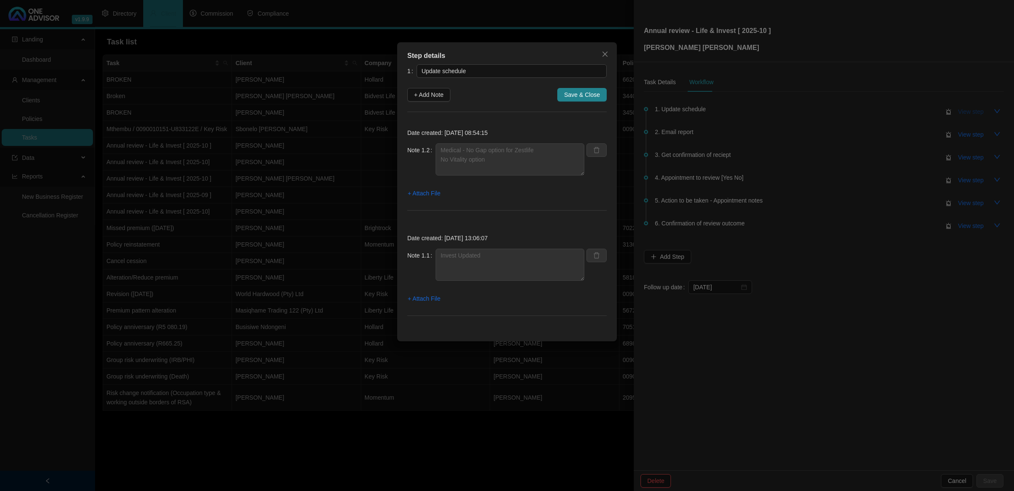
click at [960, 111] on div "Step details 1 Update schedule + Add Note Save & Close Date created: [DATE] 08:…" at bounding box center [507, 245] width 1014 height 491
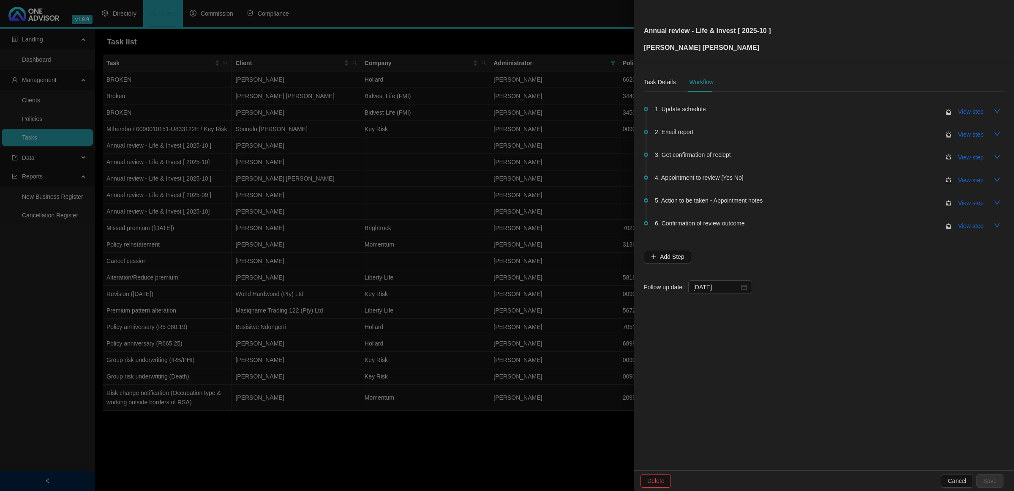
click at [280, 194] on div at bounding box center [507, 245] width 1014 height 491
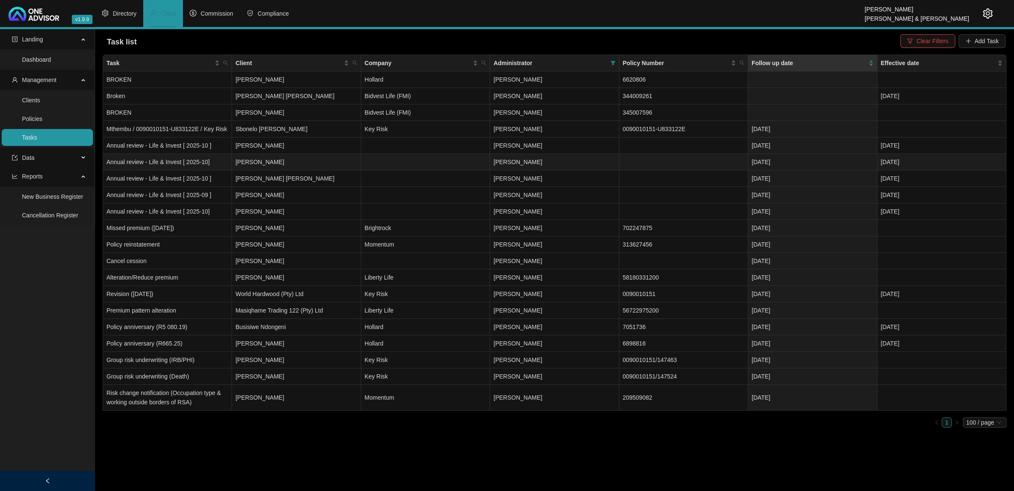
click at [295, 163] on td "[PERSON_NAME]" at bounding box center [296, 162] width 129 height 16
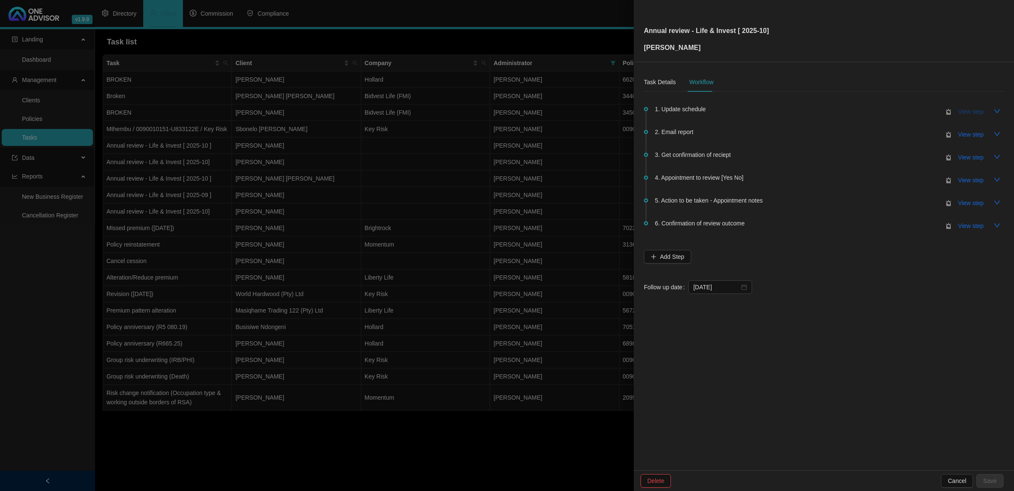
click at [954, 109] on button "View step" at bounding box center [971, 112] width 39 height 14
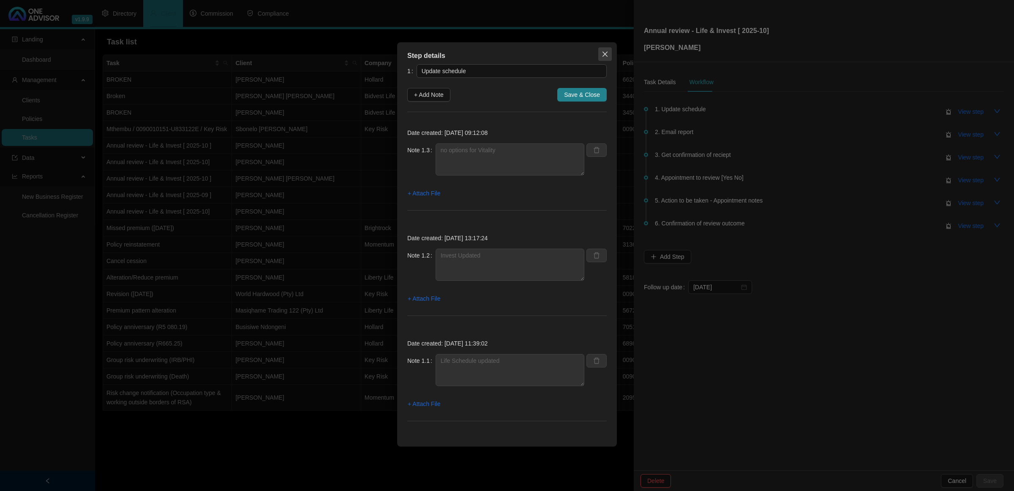
click at [606, 49] on button "Close" at bounding box center [605, 54] width 14 height 14
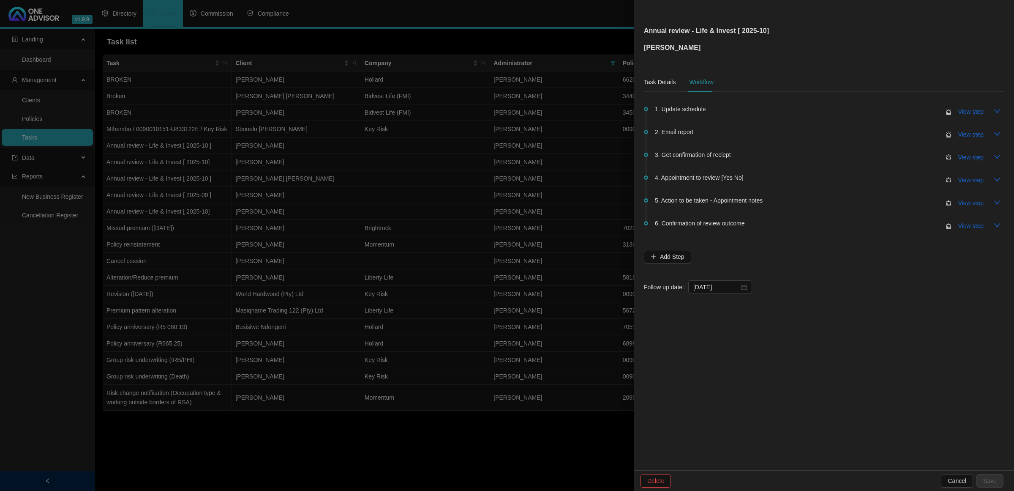
click at [276, 146] on div at bounding box center [507, 245] width 1014 height 491
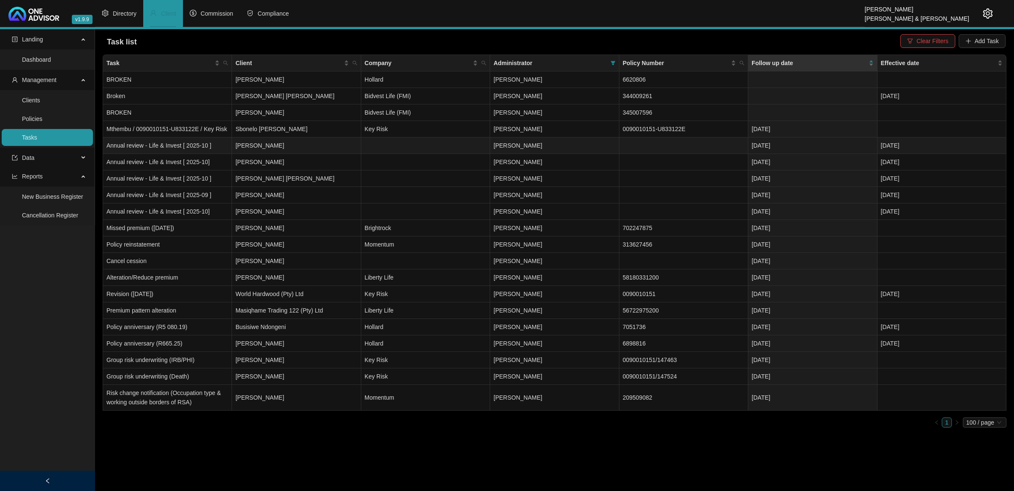
click at [276, 146] on td "[PERSON_NAME]" at bounding box center [296, 145] width 129 height 16
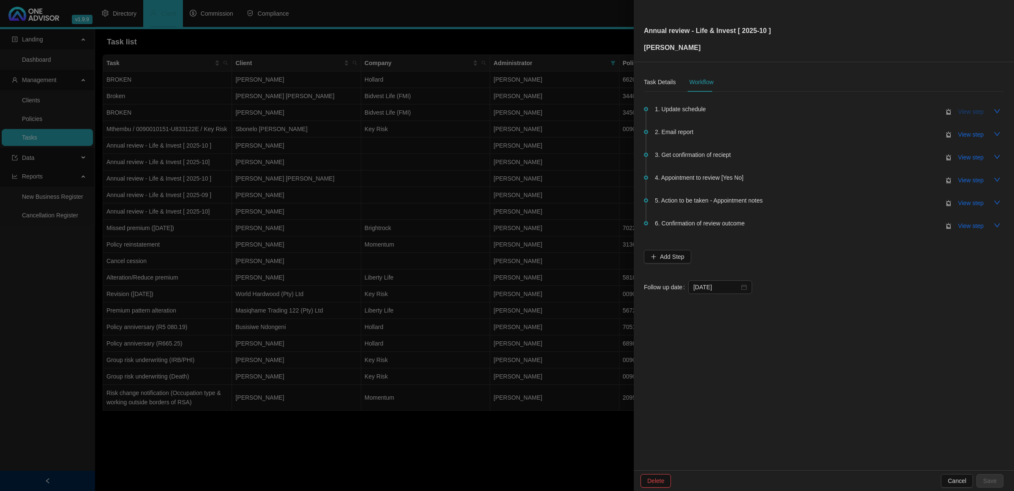
click at [976, 115] on span "View step" at bounding box center [970, 111] width 25 height 9
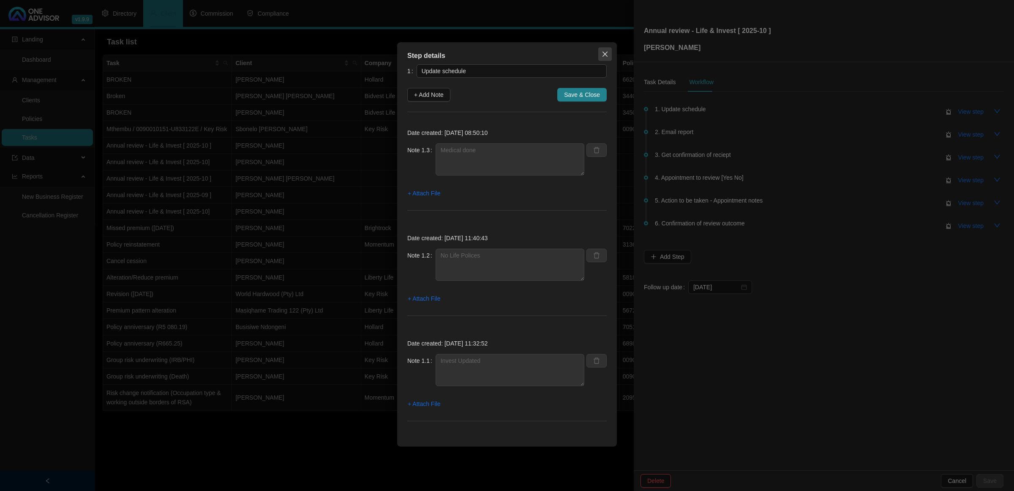
click at [605, 49] on button "Close" at bounding box center [605, 54] width 14 height 14
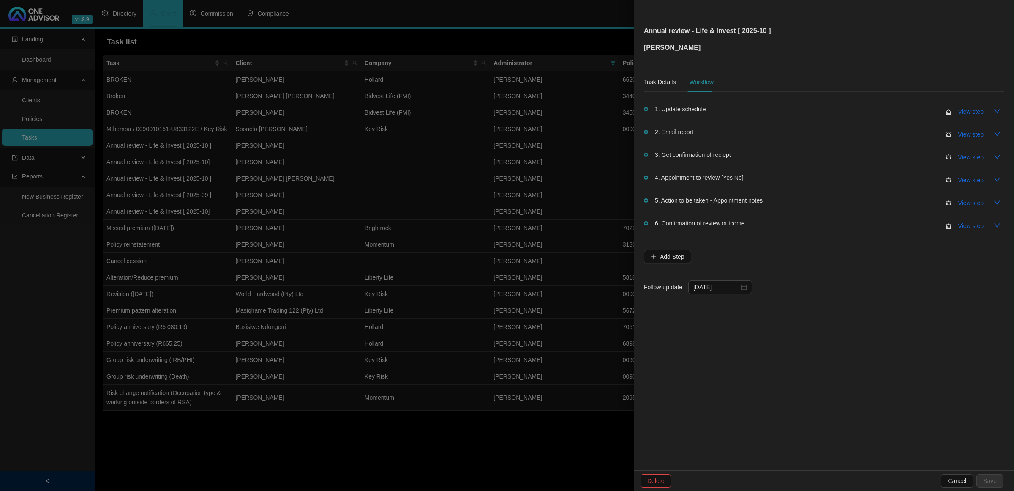
click at [448, 134] on div at bounding box center [507, 245] width 1014 height 491
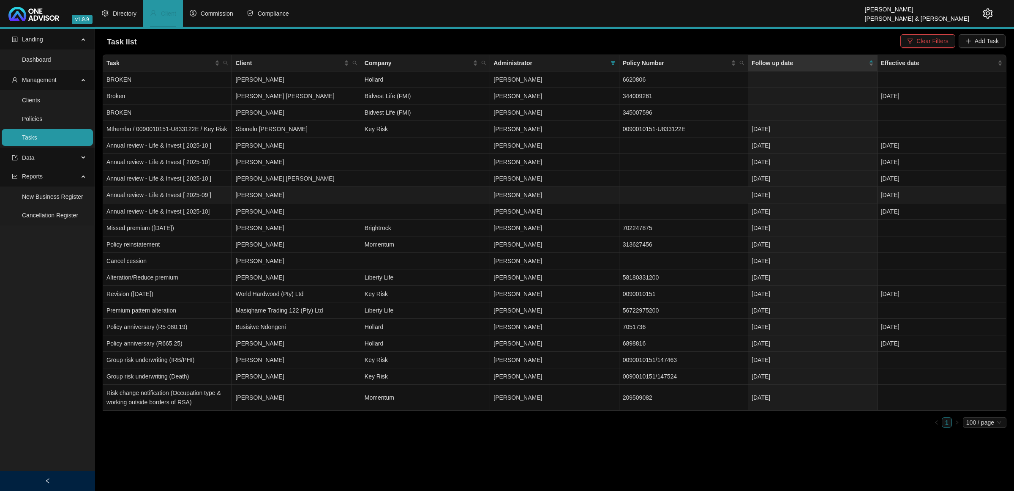
click at [335, 199] on td "[PERSON_NAME]" at bounding box center [296, 195] width 129 height 16
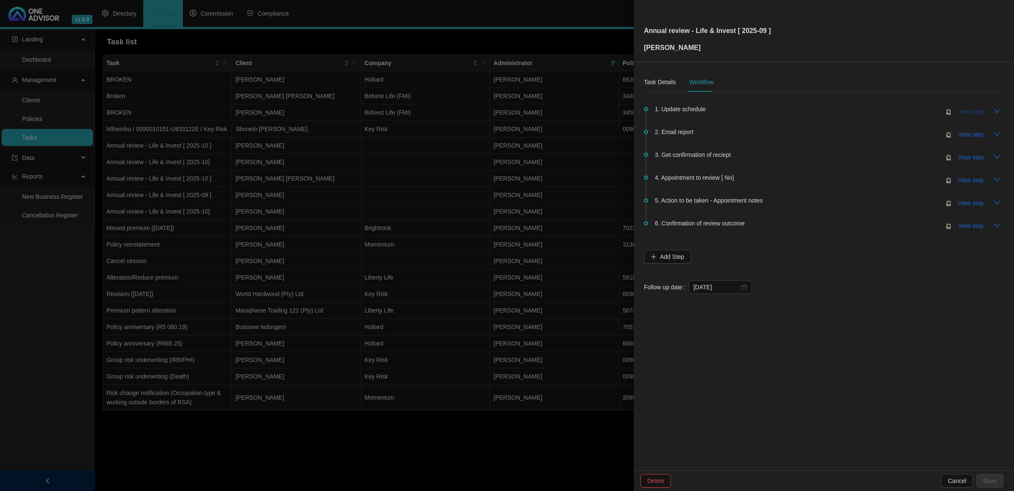
click at [962, 109] on span "View step" at bounding box center [970, 111] width 25 height 9
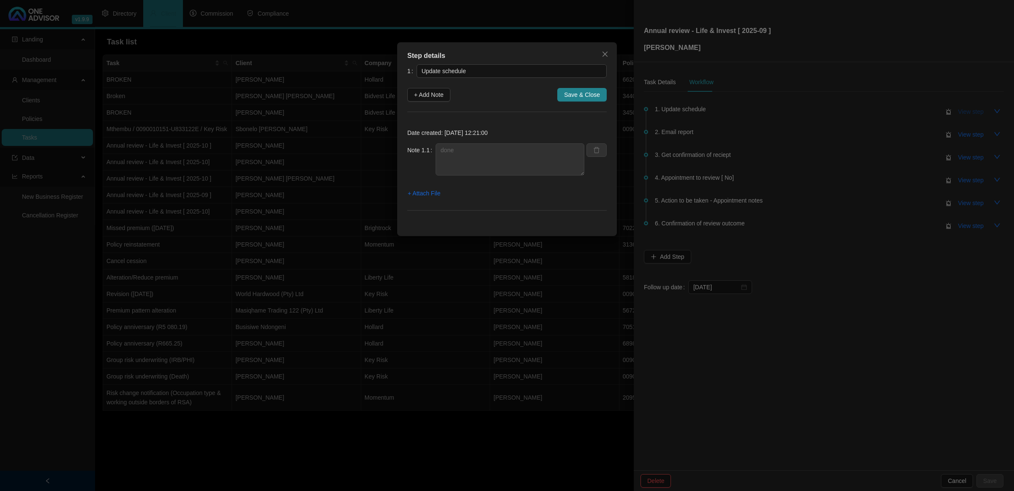
click at [962, 109] on div "Step details 1 Update schedule + Add Note Save & Close Date created: [DATE] 12:…" at bounding box center [507, 245] width 1014 height 491
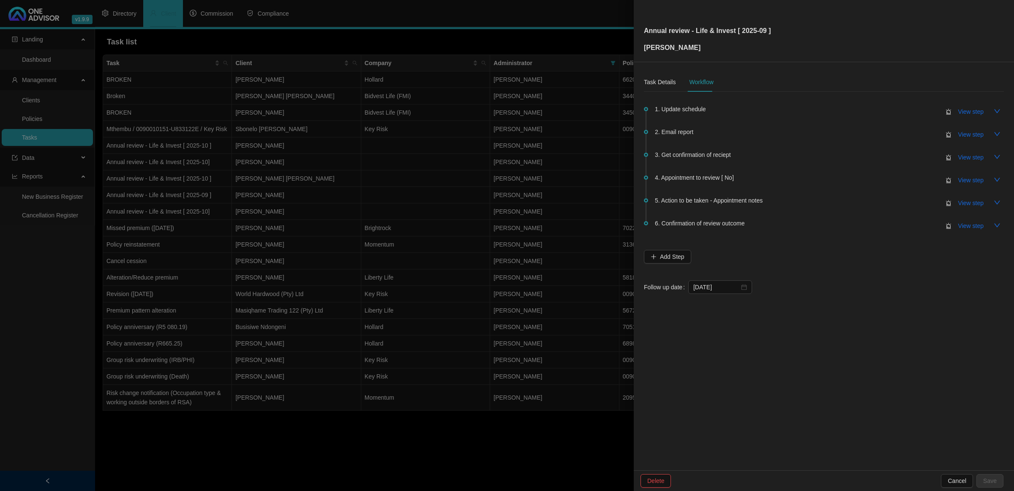
click at [186, 244] on div at bounding box center [507, 245] width 1014 height 491
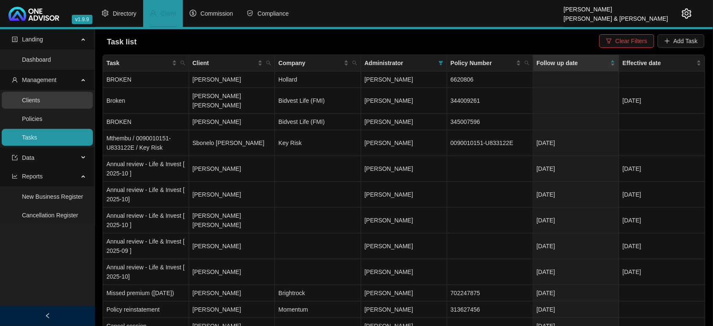
click at [40, 97] on link "Clients" at bounding box center [31, 100] width 18 height 7
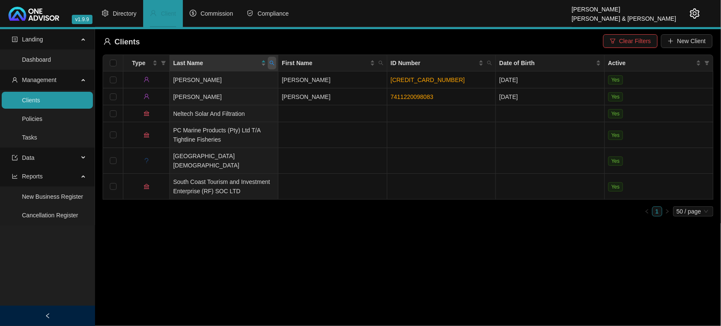
click at [273, 62] on icon "search" at bounding box center [272, 63] width 5 height 5
type input "orpwood"
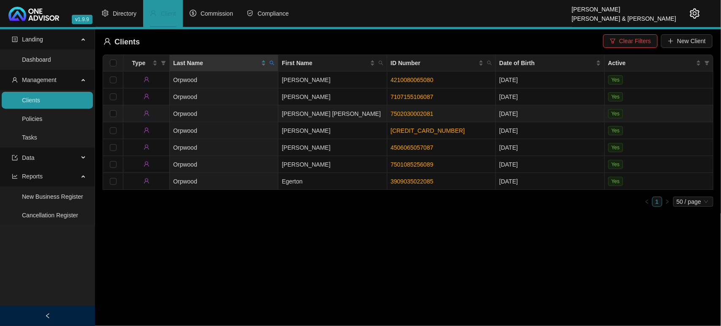
click at [242, 117] on td "Orpwood" at bounding box center [224, 113] width 109 height 17
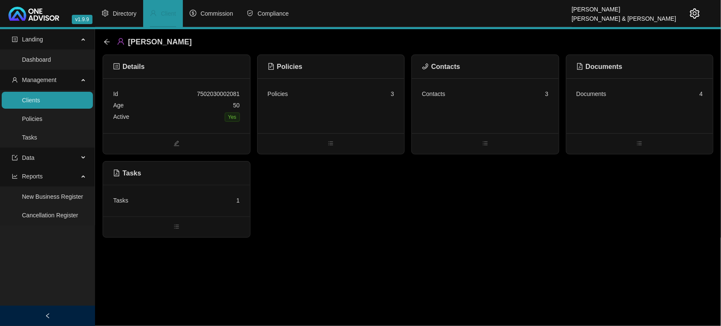
click at [504, 117] on div "Contacts 3" at bounding box center [485, 105] width 147 height 55
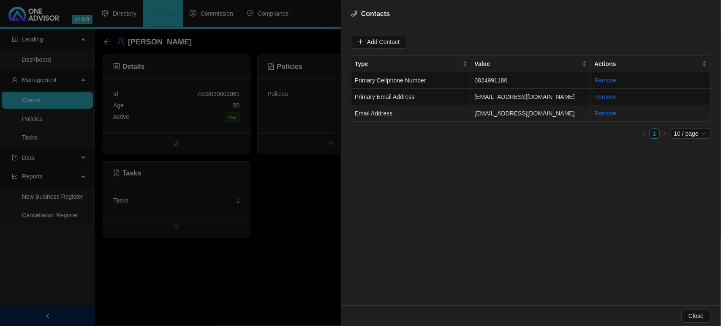
click at [540, 114] on td "[EMAIL_ADDRESS][DOMAIN_NAME]" at bounding box center [532, 113] width 120 height 16
drag, startPoint x: 446, startPoint y: 41, endPoint x: 341, endPoint y: 41, distance: 105.6
click at [341, 41] on div "Contacts Value [EMAIL_ADDRESS][DOMAIN_NAME] Type Email Address Cancel Update Co…" at bounding box center [360, 163] width 721 height 326
click at [270, 144] on div at bounding box center [360, 163] width 721 height 326
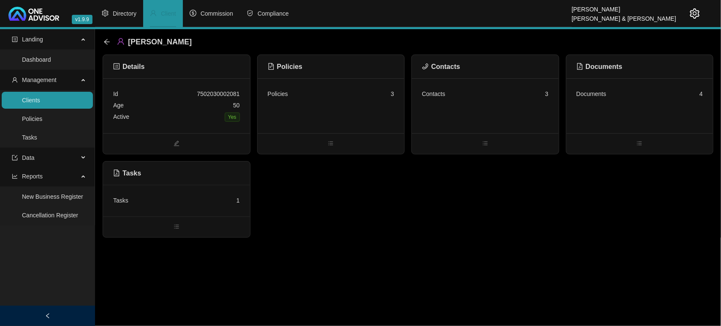
click at [216, 104] on div "Age [DEMOGRAPHIC_DATA]" at bounding box center [176, 105] width 127 height 11
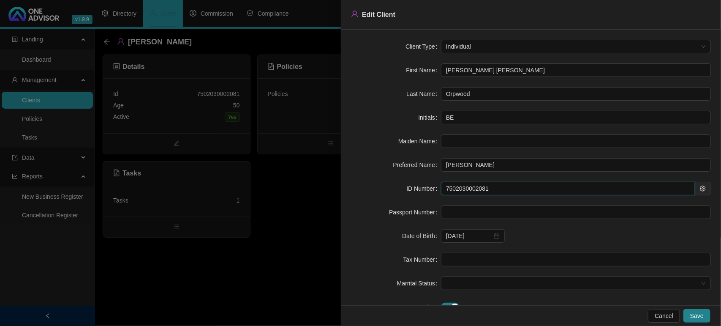
drag, startPoint x: 493, startPoint y: 191, endPoint x: 404, endPoint y: 191, distance: 88.7
click at [418, 188] on div "ID Number 7502030002081" at bounding box center [531, 189] width 360 height 14
click at [127, 39] on div at bounding box center [360, 163] width 721 height 326
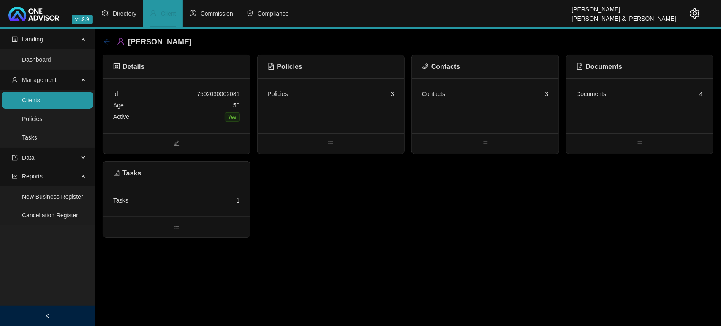
click at [104, 38] on icon "arrow-left" at bounding box center [107, 41] width 7 height 7
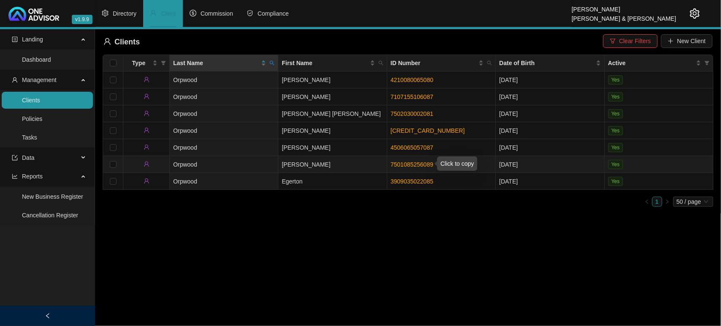
click at [408, 164] on link "7501085256089" at bounding box center [412, 164] width 43 height 7
